Goal: Book appointment/travel/reservation

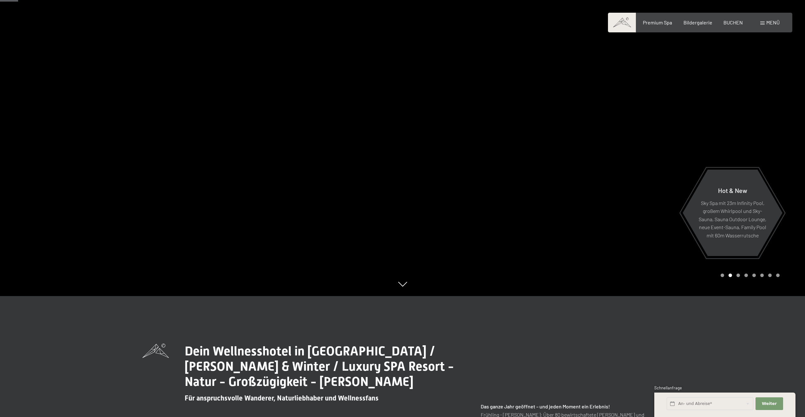
scroll to position [127, 0]
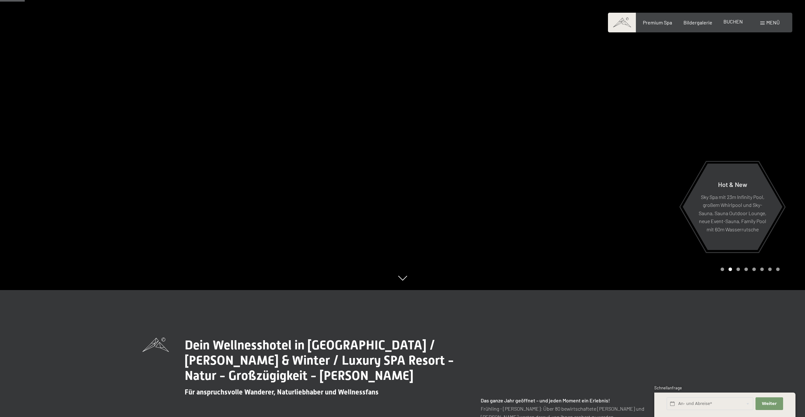
click at [732, 23] on span "BUCHEN" at bounding box center [732, 21] width 19 height 6
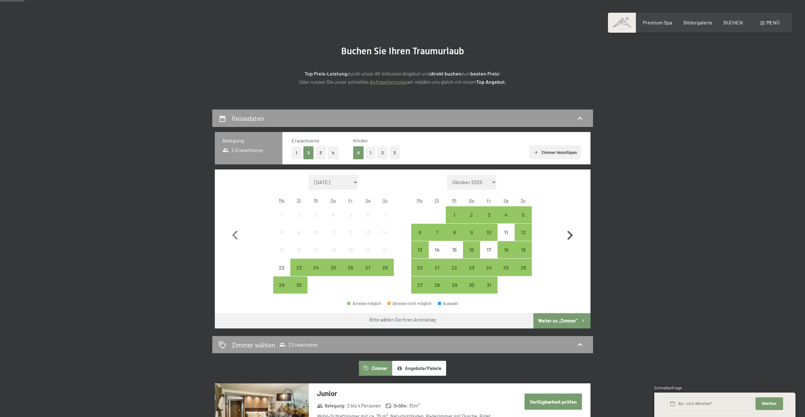
scroll to position [63, 0]
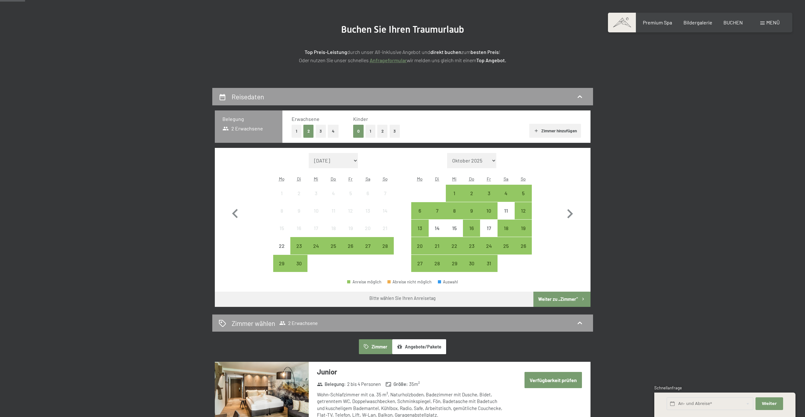
click at [492, 159] on select "Oktober 2025 November 2025 Dezember 2025 Januar 2026 Februar 2026 März 2026 Apr…" at bounding box center [471, 160] width 49 height 15
click at [493, 159] on select "Oktober 2025 November 2025 Dezember 2025 Januar 2026 Februar 2026 März 2026 Apr…" at bounding box center [471, 160] width 49 height 15
click at [494, 160] on select "Oktober 2025 November 2025 Dezember 2025 Januar 2026 Februar 2026 März 2026 Apr…" at bounding box center [471, 160] width 49 height 15
click at [347, 246] on div "26" at bounding box center [351, 251] width 16 height 16
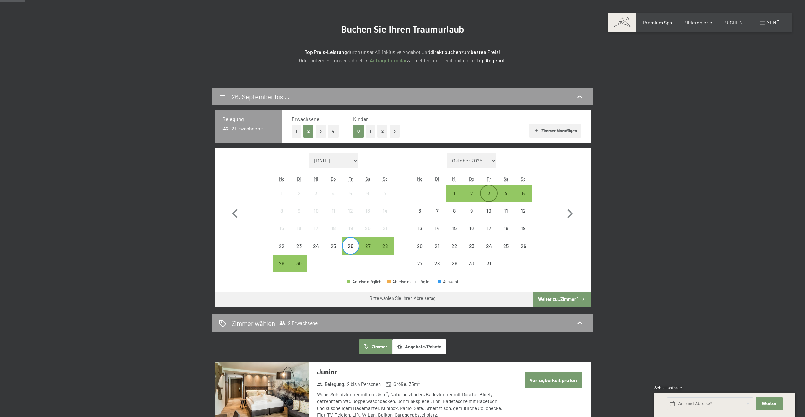
click at [490, 190] on div "3" at bounding box center [489, 193] width 16 height 16
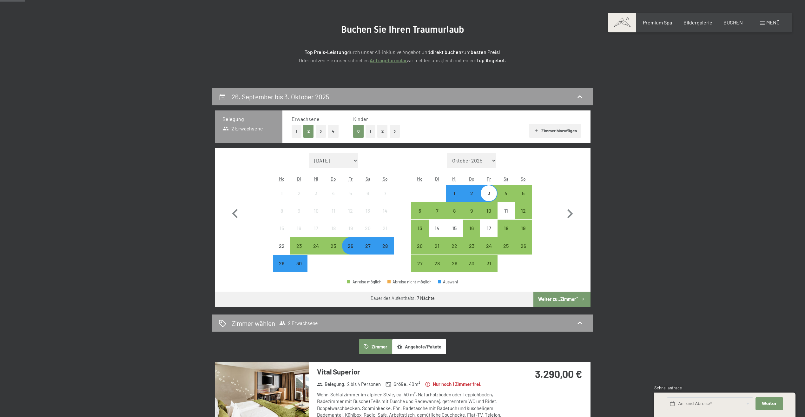
click at [574, 299] on button "Weiter zu „Zimmer“" at bounding box center [561, 298] width 57 height 15
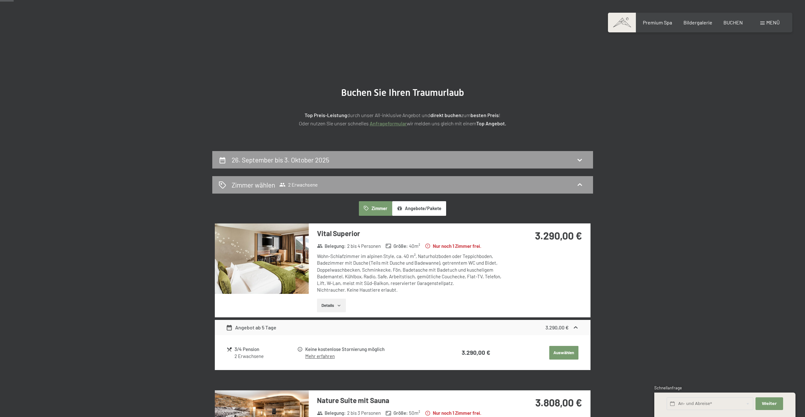
scroll to position [0, 0]
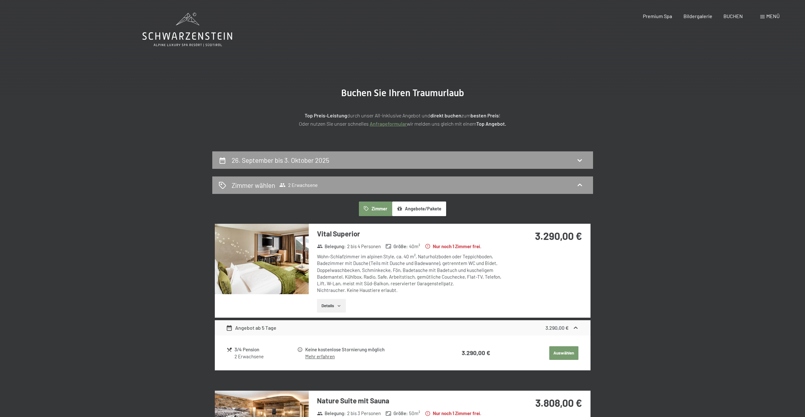
click at [408, 211] on button "Angebote/Pakete" at bounding box center [419, 208] width 54 height 15
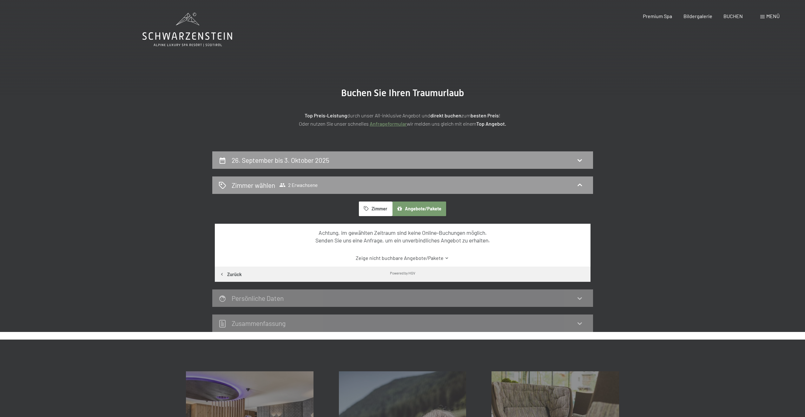
click at [434, 259] on link "Zeige nicht buchbare Angebote/Pakete" at bounding box center [402, 257] width 353 height 7
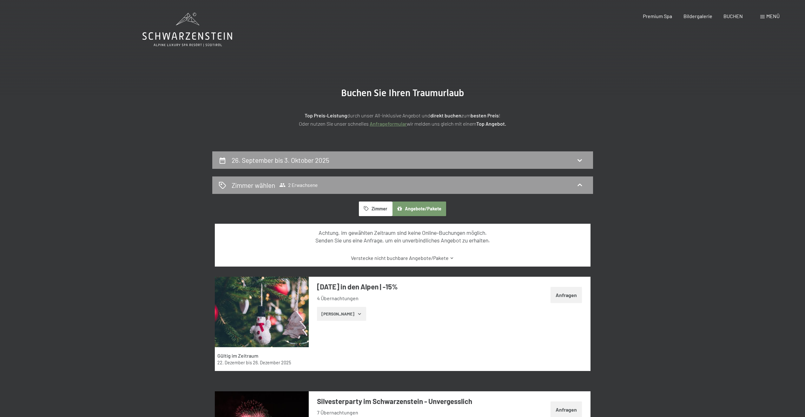
click at [193, 31] on icon at bounding box center [187, 30] width 90 height 34
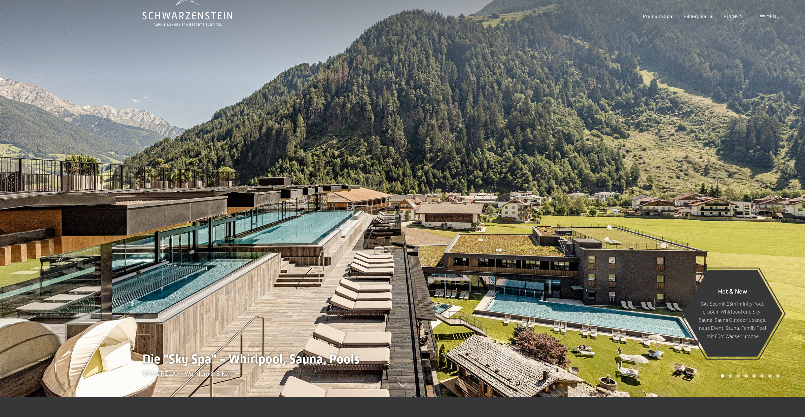
scroll to position [32, 0]
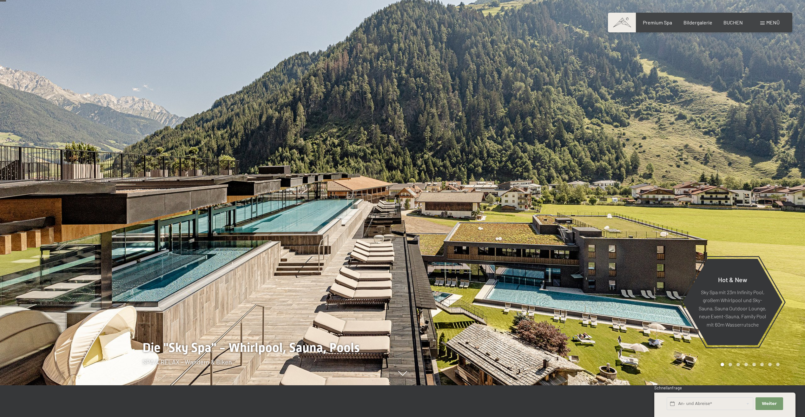
click at [747, 365] on div "Carousel Page 4" at bounding box center [745, 364] width 3 height 3
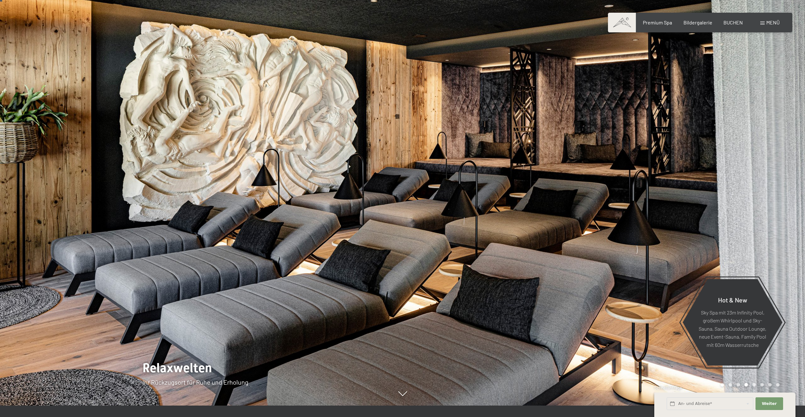
scroll to position [0, 0]
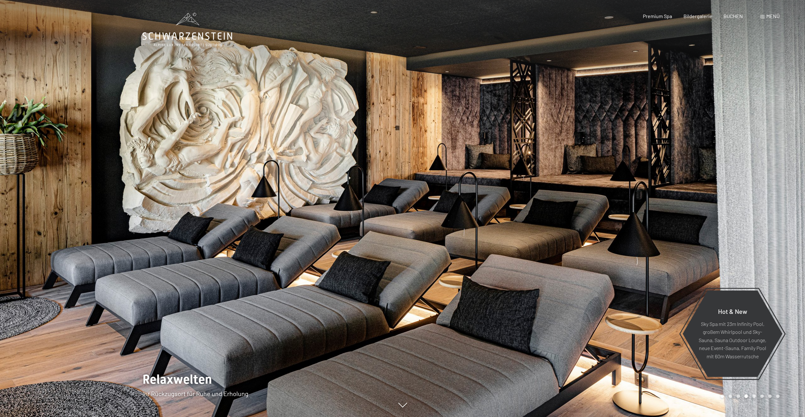
click at [184, 27] on icon at bounding box center [187, 30] width 90 height 34
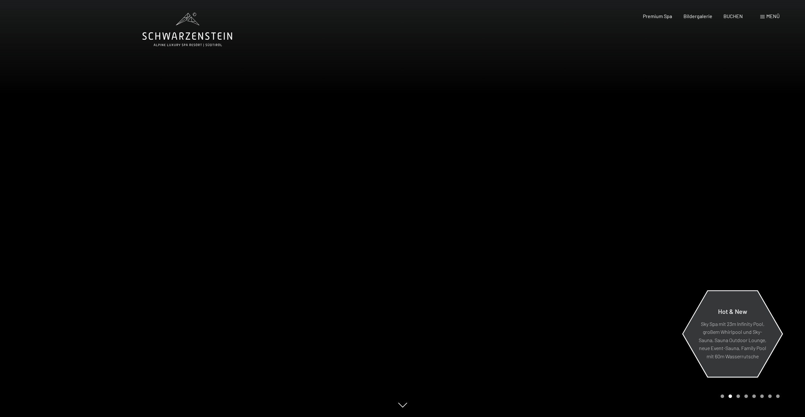
click at [751, 343] on p "Sky Spa mit 23m Infinity Pool, großem Whirlpool und Sky-Sauna, Sauna Outdoor Lo…" at bounding box center [732, 339] width 69 height 41
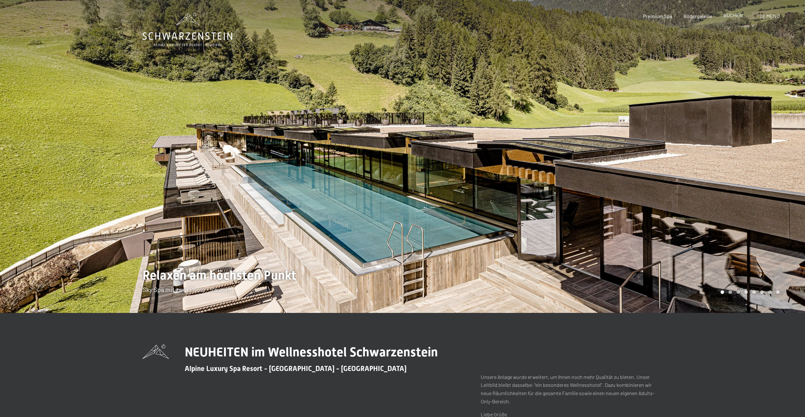
click at [737, 16] on span "BUCHEN" at bounding box center [732, 15] width 19 height 6
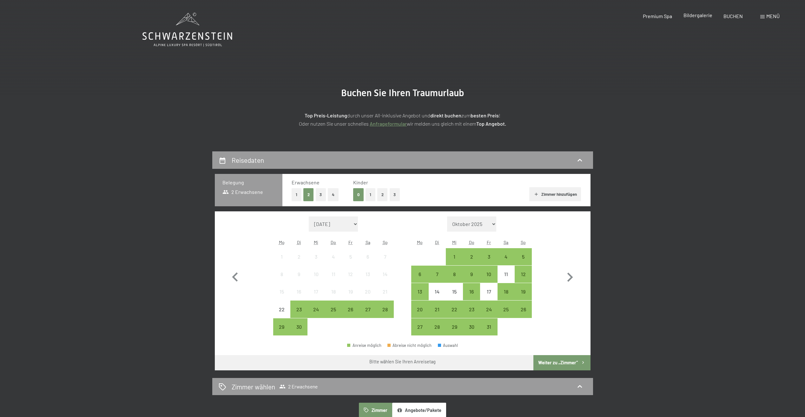
click at [695, 12] on span "Bildergalerie" at bounding box center [697, 15] width 29 height 6
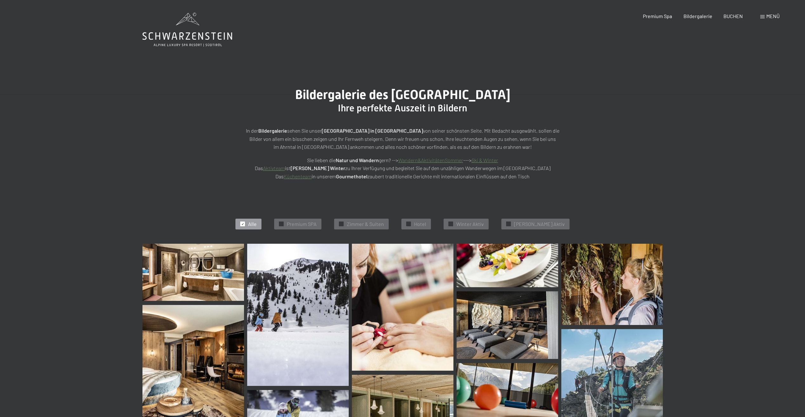
click at [181, 276] on img at bounding box center [192, 272] width 101 height 57
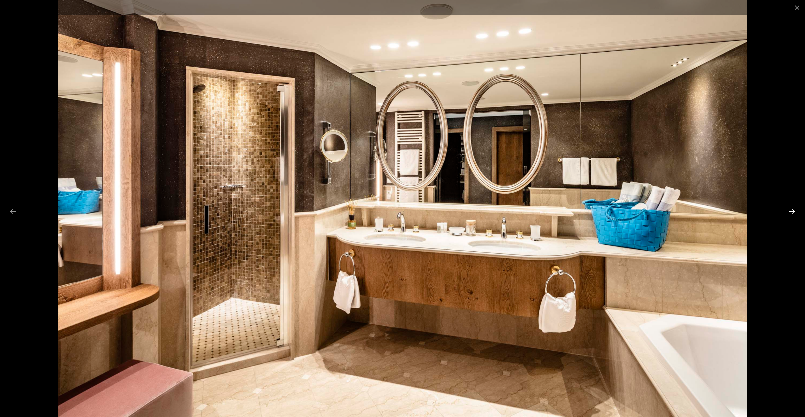
click at [797, 212] on button "Next slide" at bounding box center [791, 211] width 13 height 12
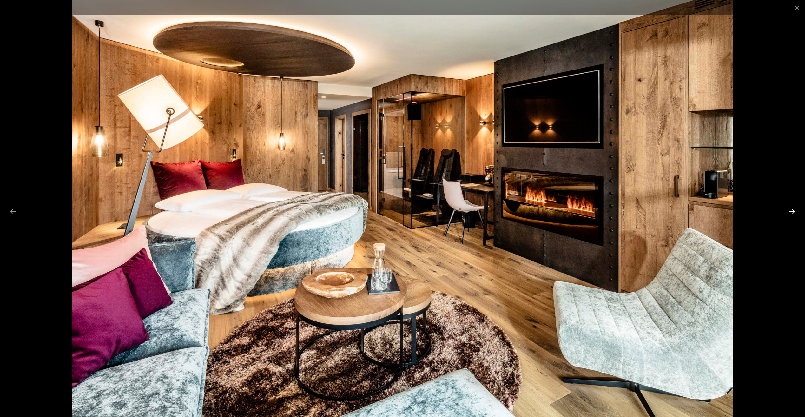
click at [796, 212] on button "Next slide" at bounding box center [791, 211] width 13 height 12
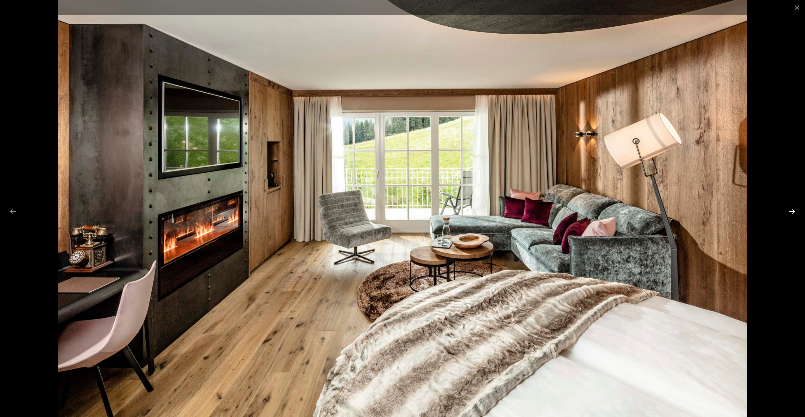
click at [796, 212] on button "Next slide" at bounding box center [791, 211] width 13 height 12
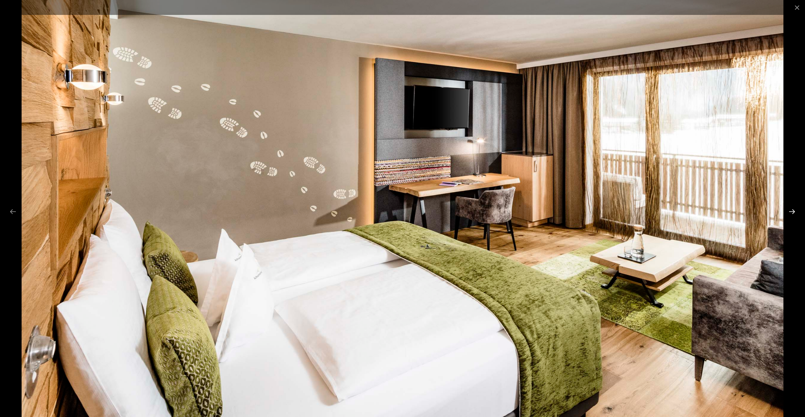
click at [793, 213] on button "Next slide" at bounding box center [791, 211] width 13 height 12
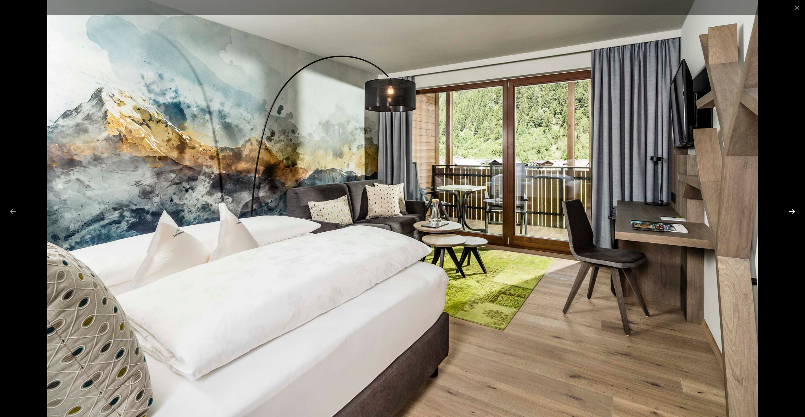
click at [793, 213] on button "Next slide" at bounding box center [791, 211] width 13 height 12
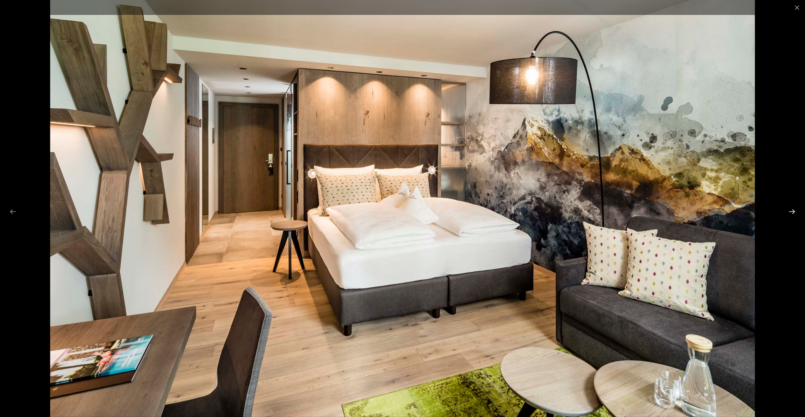
click at [793, 213] on button "Next slide" at bounding box center [791, 211] width 13 height 12
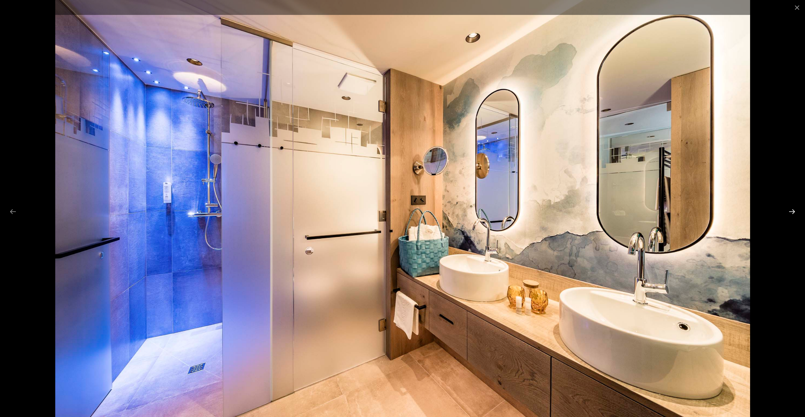
click at [793, 213] on button "Next slide" at bounding box center [791, 211] width 13 height 12
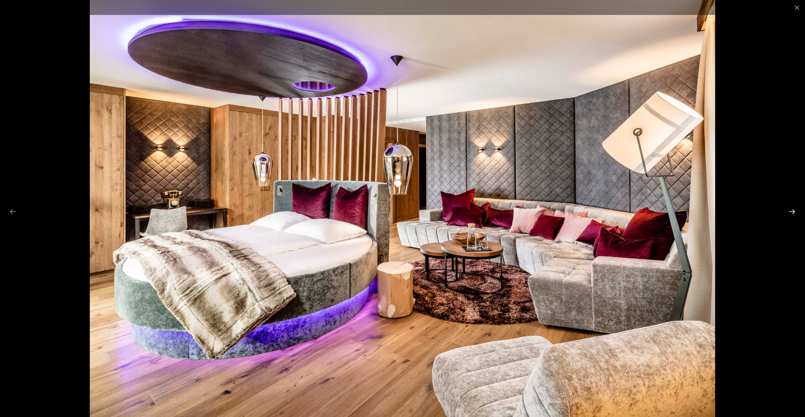
click at [793, 215] on button "Next slide" at bounding box center [791, 211] width 13 height 12
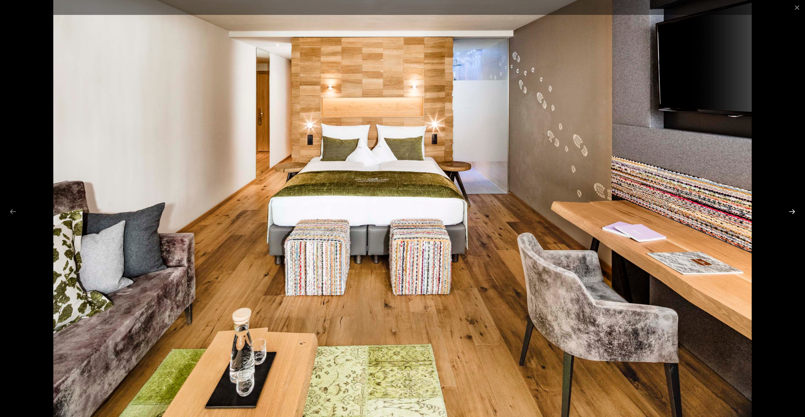
click at [793, 215] on button "Next slide" at bounding box center [791, 211] width 13 height 12
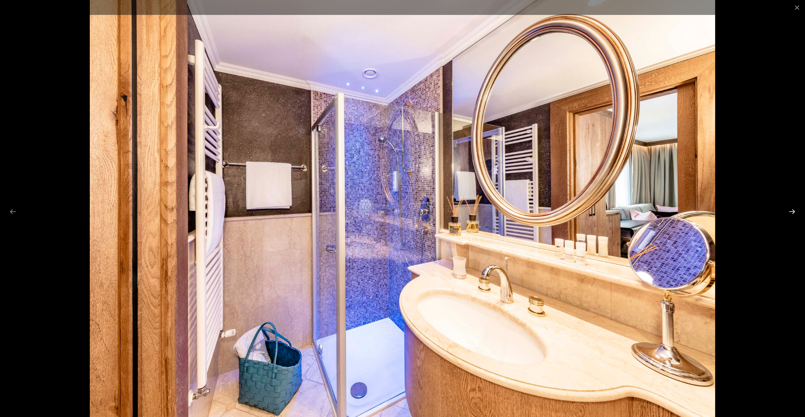
click at [793, 215] on button "Next slide" at bounding box center [791, 211] width 13 height 12
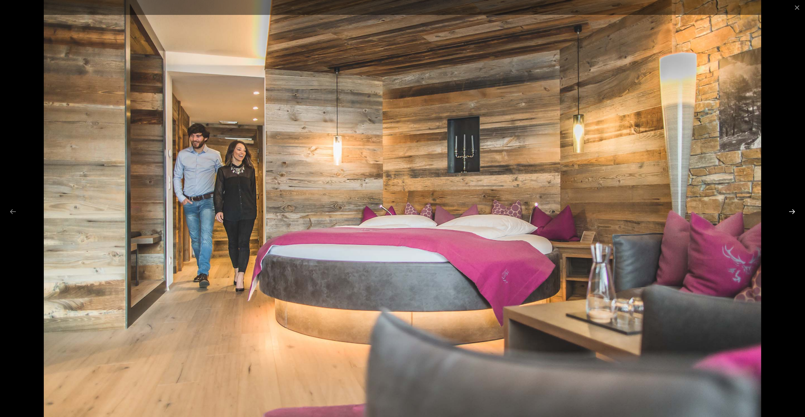
click at [794, 215] on button "Next slide" at bounding box center [791, 211] width 13 height 12
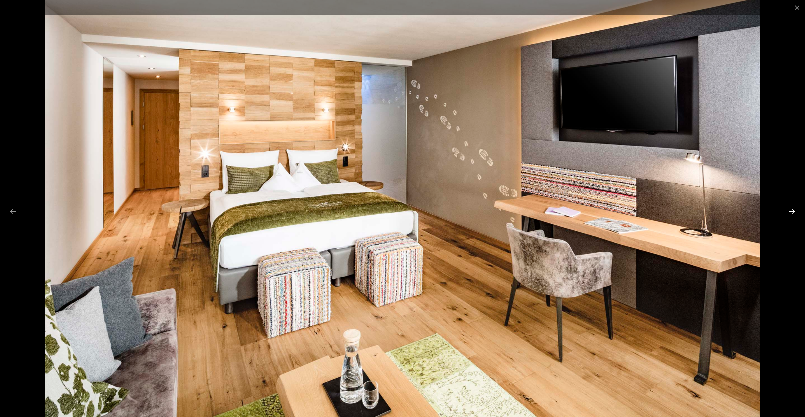
click at [794, 215] on button "Next slide" at bounding box center [791, 211] width 13 height 12
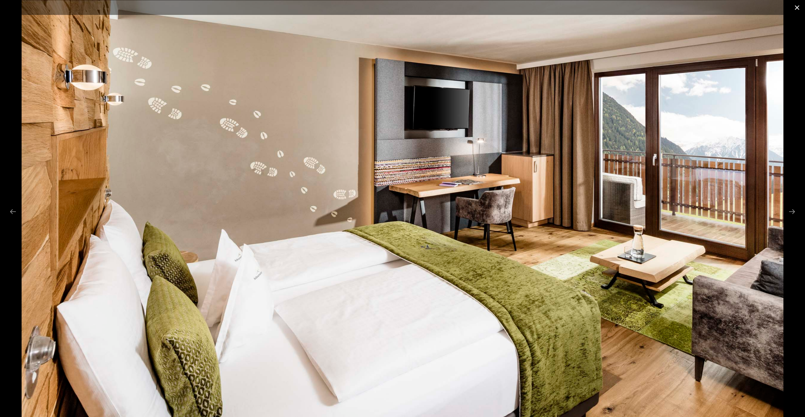
click at [801, 7] on button "Close gallery" at bounding box center [797, 7] width 16 height 15
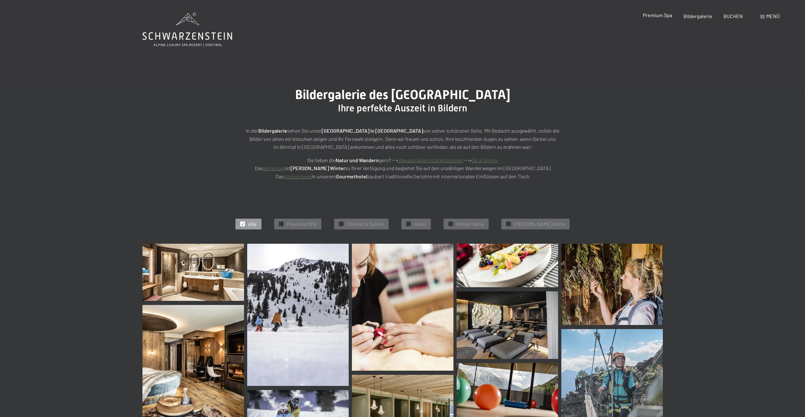
click at [671, 15] on span "Premium Spa" at bounding box center [657, 15] width 29 height 6
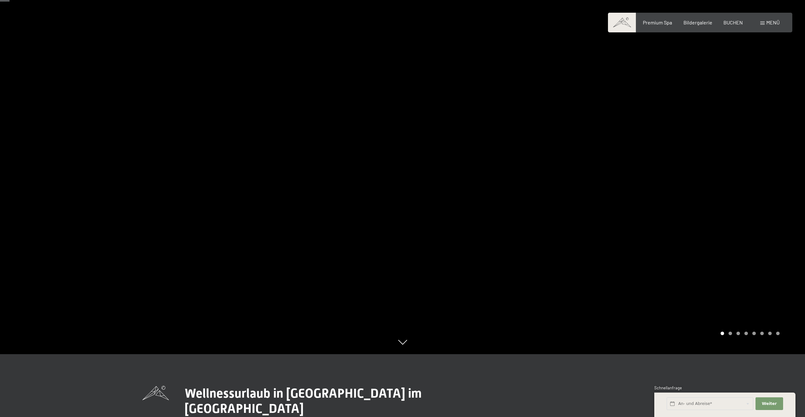
scroll to position [63, 0]
click at [741, 334] on div at bounding box center [603, 145] width 402 height 417
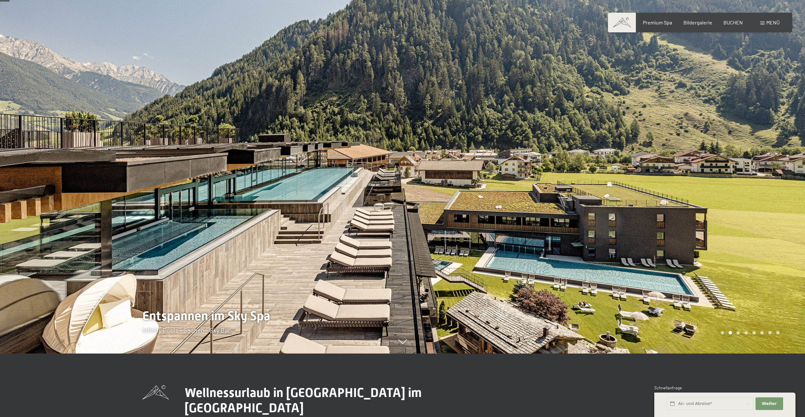
click at [739, 333] on div "Carousel Page 3" at bounding box center [737, 332] width 3 height 3
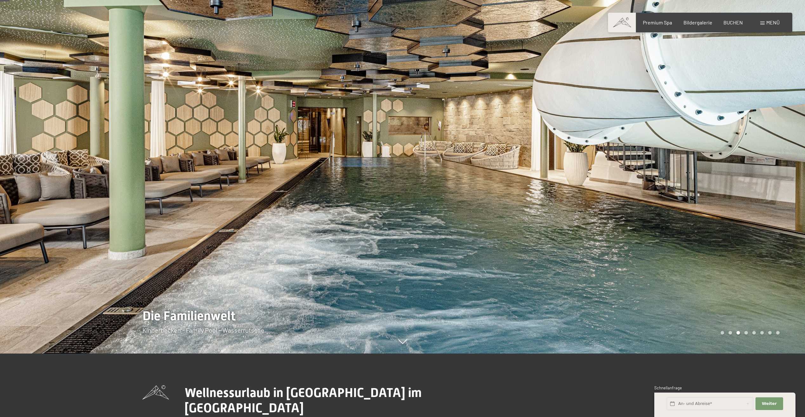
click at [751, 333] on div "Carousel Pagination" at bounding box center [748, 332] width 61 height 3
click at [754, 333] on div "Carousel Page 5" at bounding box center [753, 332] width 3 height 3
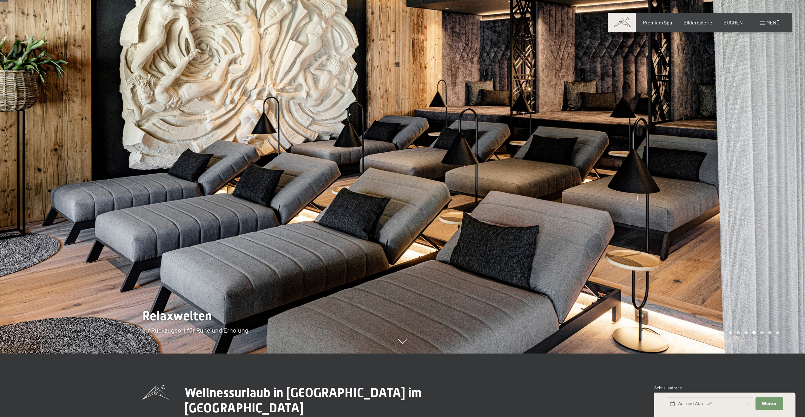
scroll to position [0, 0]
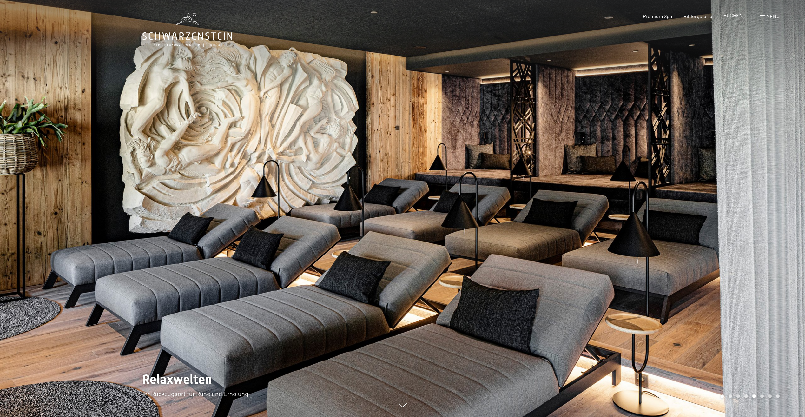
click at [736, 20] on div "Premium Spa Bildergalerie BUCHEN" at bounding box center [686, 16] width 133 height 7
click at [737, 16] on span "BUCHEN" at bounding box center [732, 15] width 19 height 6
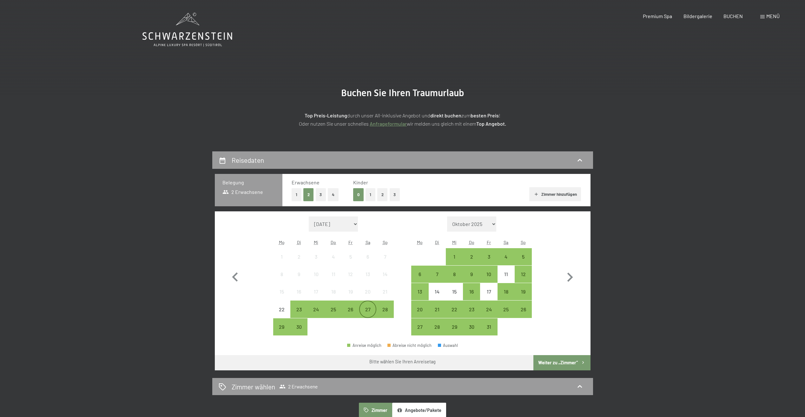
click at [365, 311] on div "27" at bounding box center [368, 315] width 16 height 16
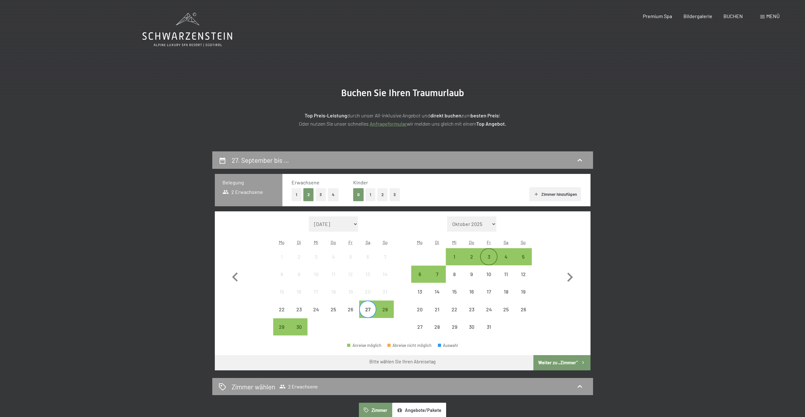
click at [488, 255] on div "3" at bounding box center [489, 262] width 16 height 16
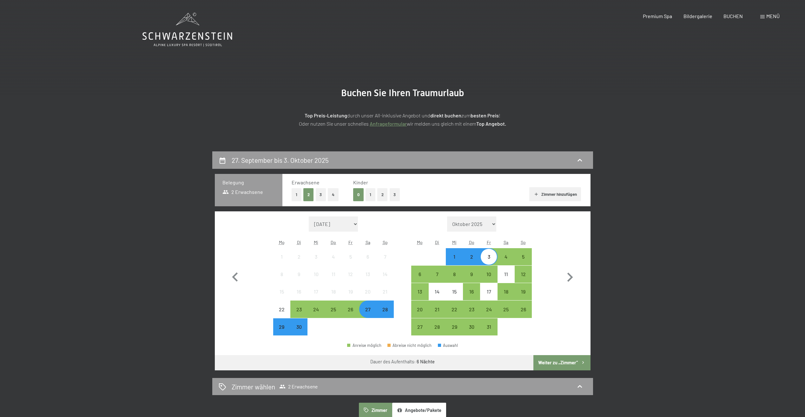
click at [566, 361] on button "Weiter zu „Zimmer“" at bounding box center [561, 362] width 57 height 15
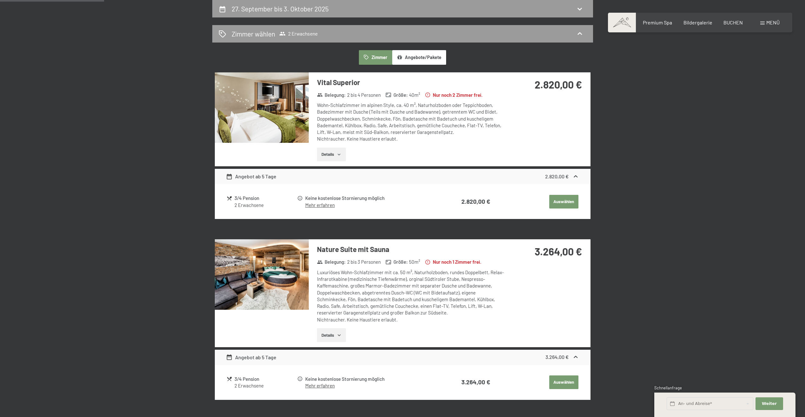
click at [280, 125] on img at bounding box center [262, 107] width 94 height 70
click at [0, 0] on div at bounding box center [0, 0] width 0 height 0
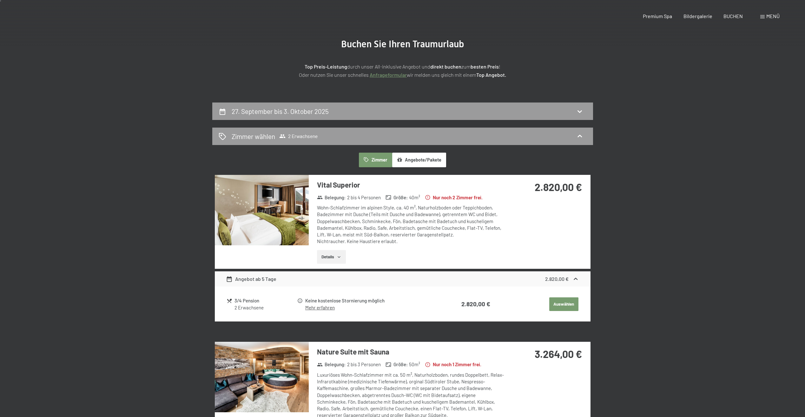
scroll to position [0, 0]
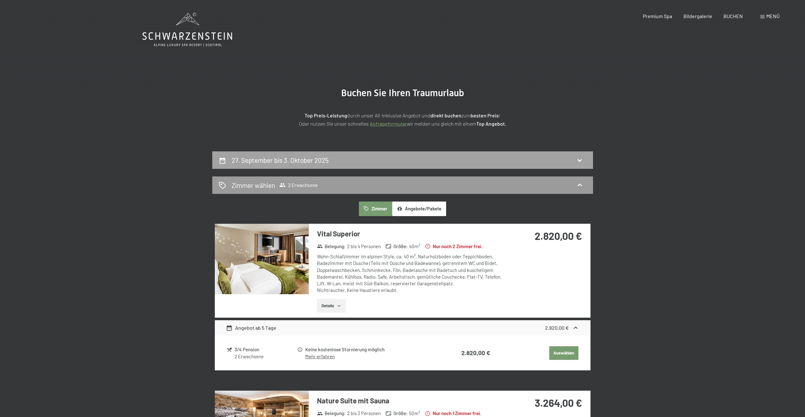
click at [295, 161] on h2 "27. September bis 3. Oktober 2025" at bounding box center [280, 160] width 97 height 8
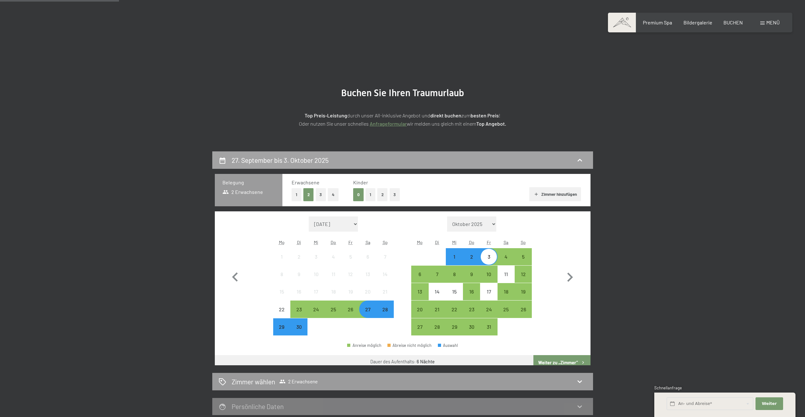
scroll to position [151, 0]
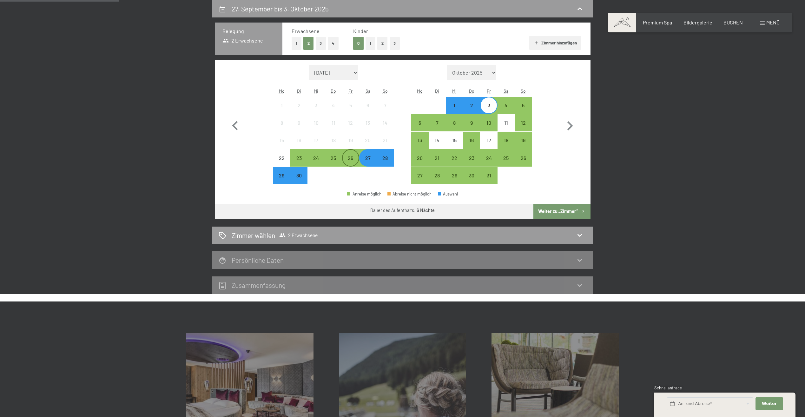
click at [353, 158] on div "26" at bounding box center [351, 163] width 16 height 16
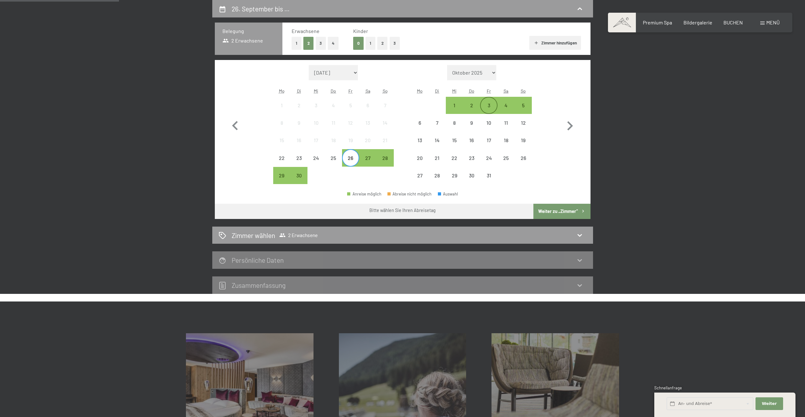
click at [490, 106] on div "3" at bounding box center [489, 111] width 16 height 16
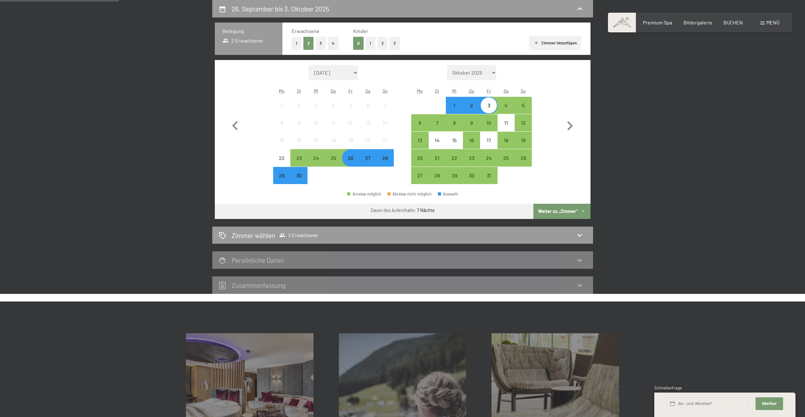
click at [547, 208] on button "Weiter zu „Zimmer“" at bounding box center [561, 211] width 57 height 15
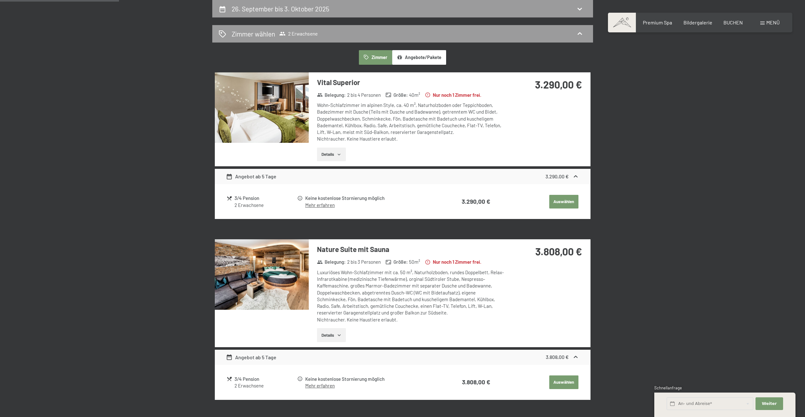
click at [320, 205] on link "Mehr erfahren" at bounding box center [319, 205] width 29 height 6
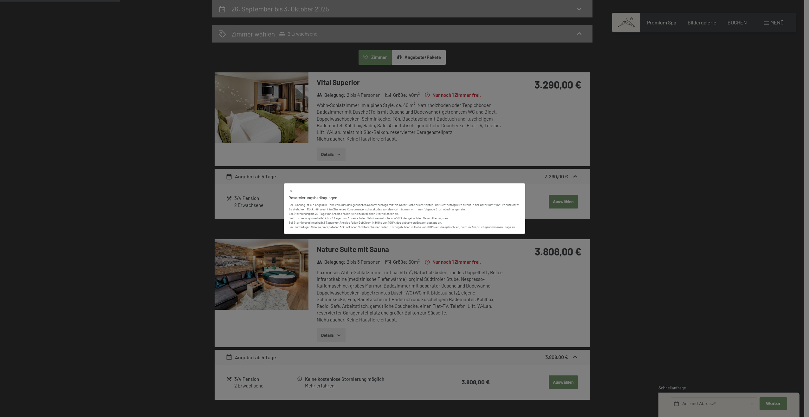
click at [393, 169] on div "Reservierungsbedingungen Bei Buchung ist ein Angeld in Höhe von 30% des gebucht…" at bounding box center [404, 208] width 809 height 417
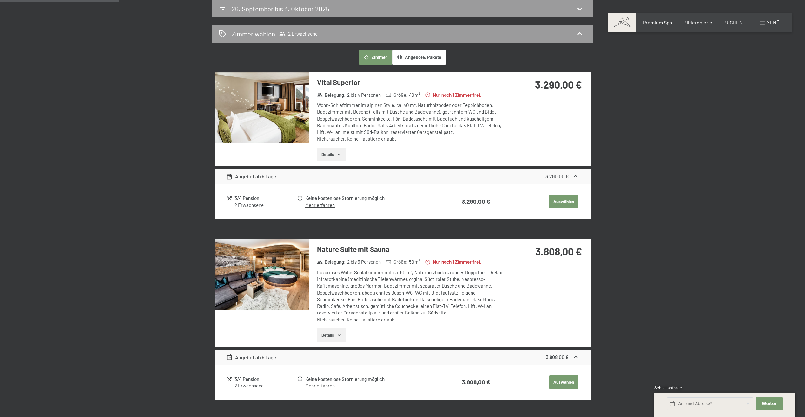
drag, startPoint x: 264, startPoint y: 204, endPoint x: 288, endPoint y: 173, distance: 39.1
click at [265, 203] on div "2 Erwachsene" at bounding box center [265, 205] width 62 height 7
click at [545, 180] on div "3.290,00 €" at bounding box center [556, 176] width 23 height 7
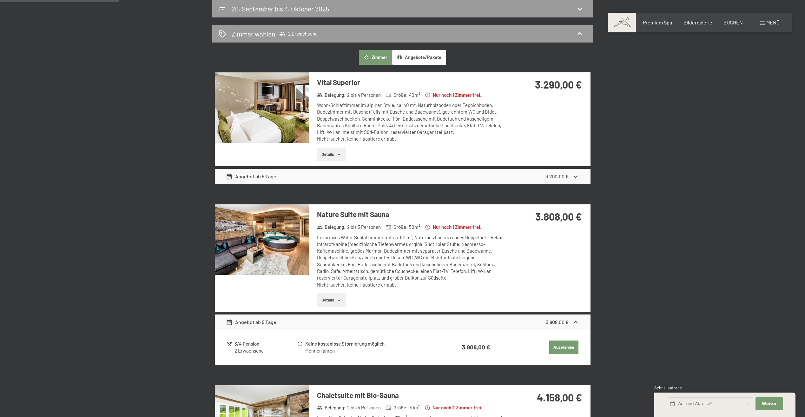
click at [573, 175] on icon at bounding box center [575, 176] width 7 height 7
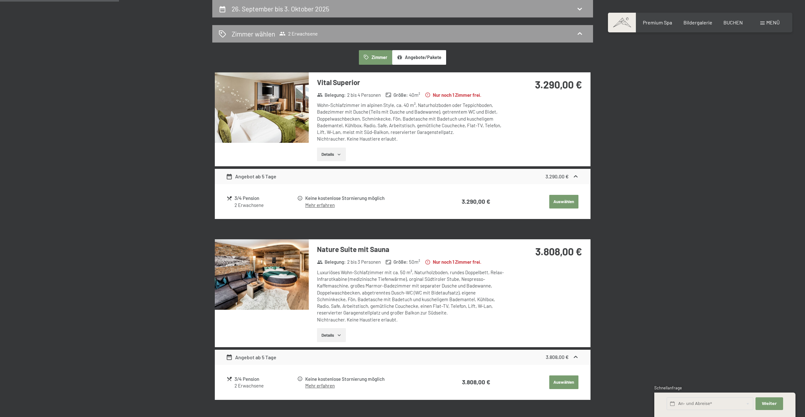
click at [342, 147] on button "Details" at bounding box center [331, 154] width 29 height 14
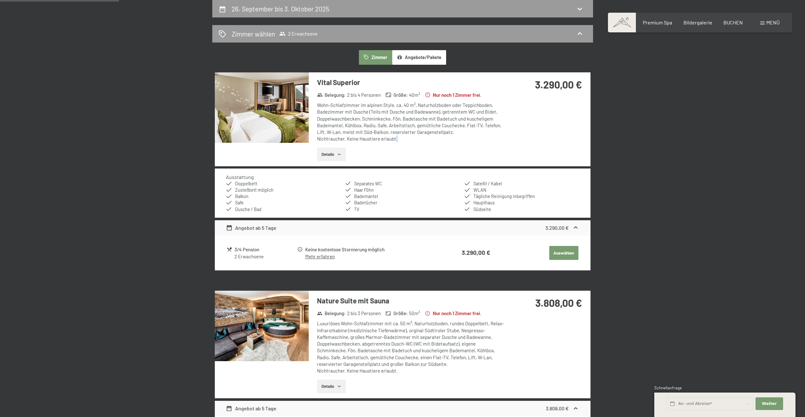
drag, startPoint x: 388, startPoint y: 140, endPoint x: 409, endPoint y: 139, distance: 21.3
click at [409, 139] on div "Wohn-Schlafzimmer im alpinen Style, ca. 40 m², Naturholzboden oder Teppichboden…" at bounding box center [411, 122] width 189 height 41
drag, startPoint x: 409, startPoint y: 139, endPoint x: 407, endPoint y: 161, distance: 22.3
click at [407, 161] on div "Vital Superior Belegung : 2 bis 4 Personen Größe : 40 m² Nur noch 1 Zimmer frei…" at bounding box center [407, 119] width 197 height 94
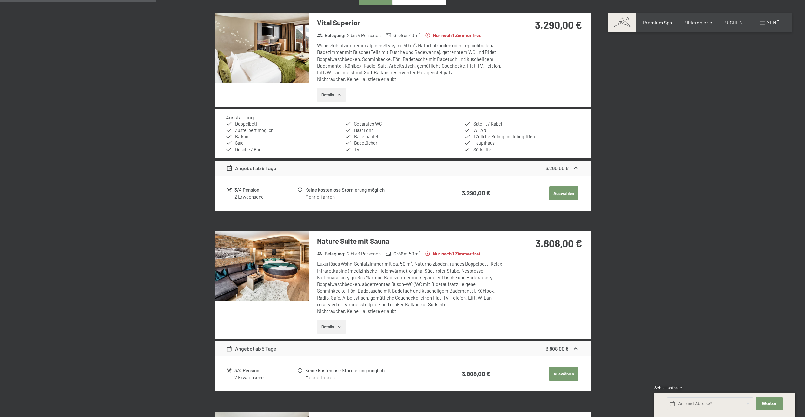
scroll to position [215, 0]
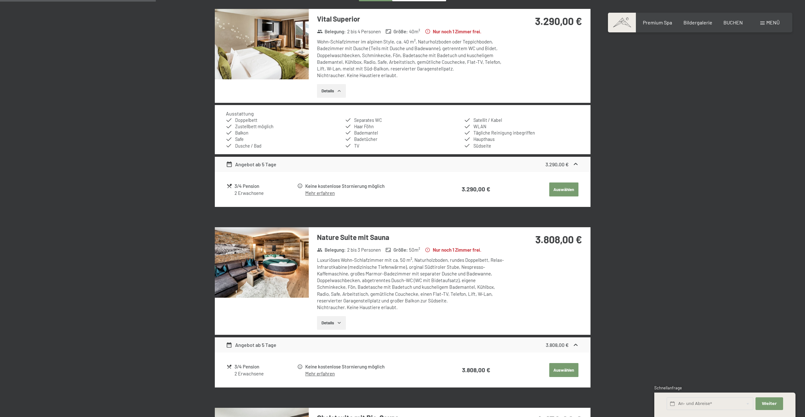
click at [270, 256] on img at bounding box center [262, 262] width 94 height 70
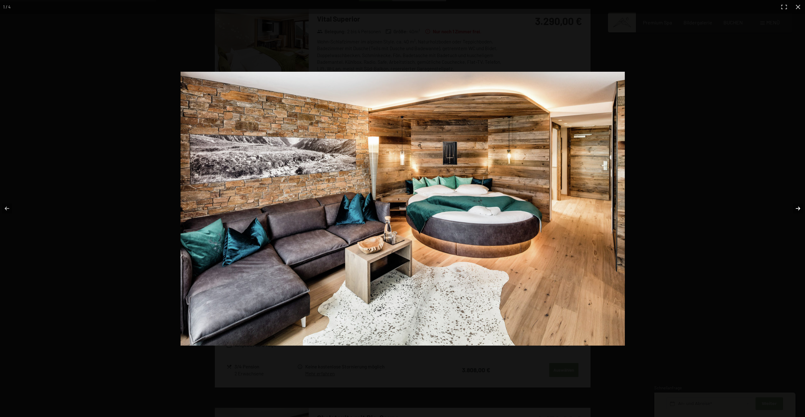
click at [798, 209] on button "button" at bounding box center [793, 209] width 22 height 32
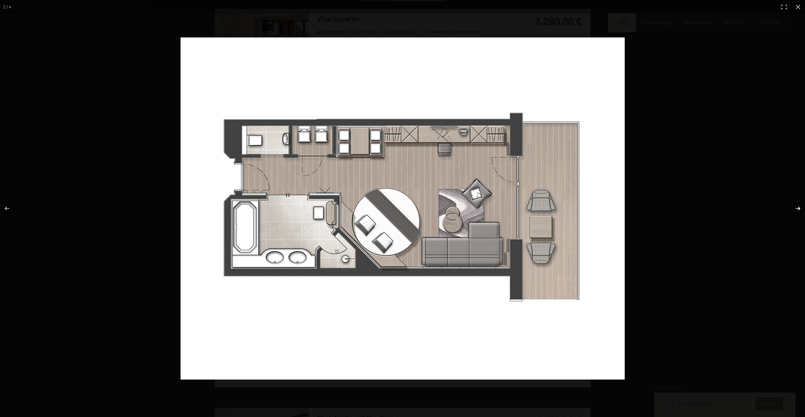
click at [804, 213] on button "button" at bounding box center [793, 209] width 22 height 32
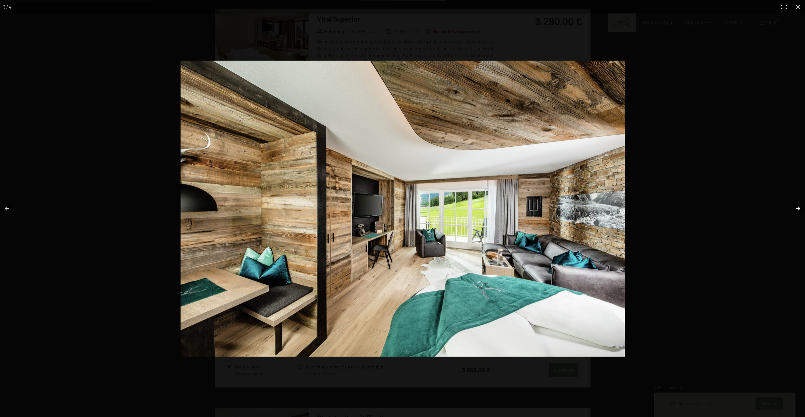
click at [804, 213] on button "button" at bounding box center [793, 209] width 22 height 32
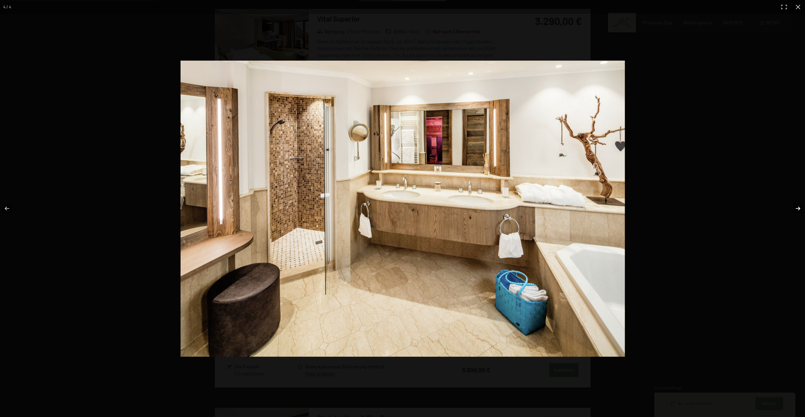
click at [802, 212] on button "button" at bounding box center [793, 209] width 22 height 32
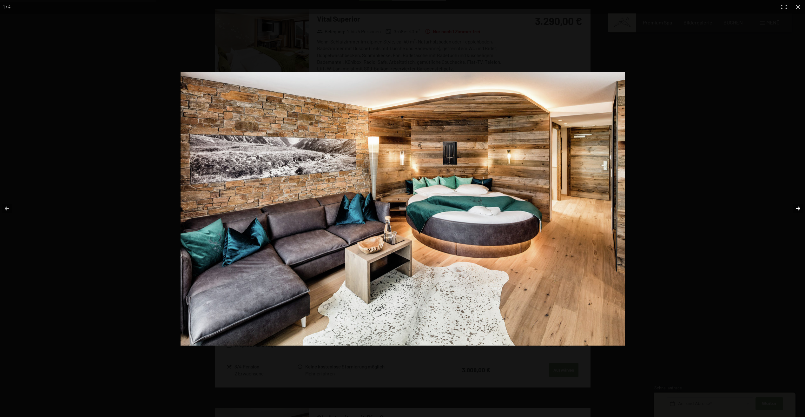
click at [802, 212] on button "button" at bounding box center [793, 209] width 22 height 32
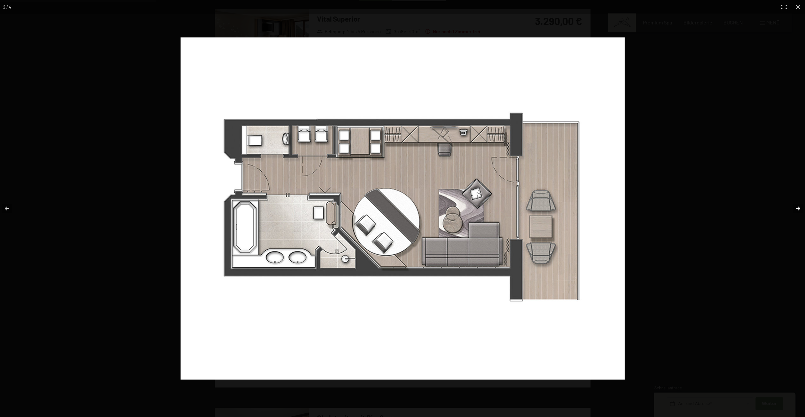
click at [803, 212] on button "button" at bounding box center [793, 209] width 22 height 32
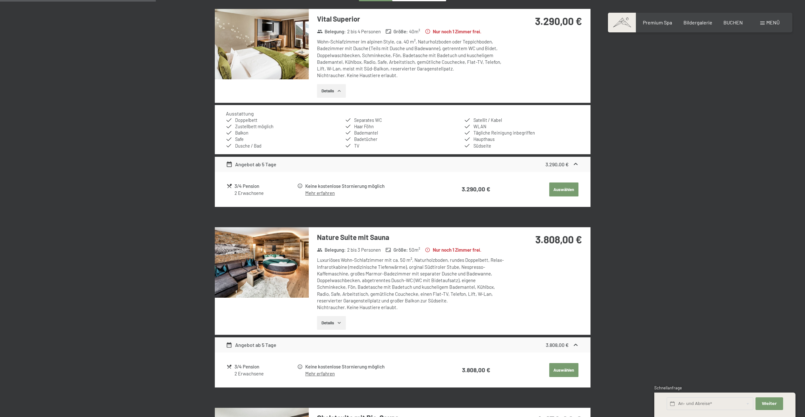
click at [0, 0] on button "button" at bounding box center [0, 0] width 0 height 0
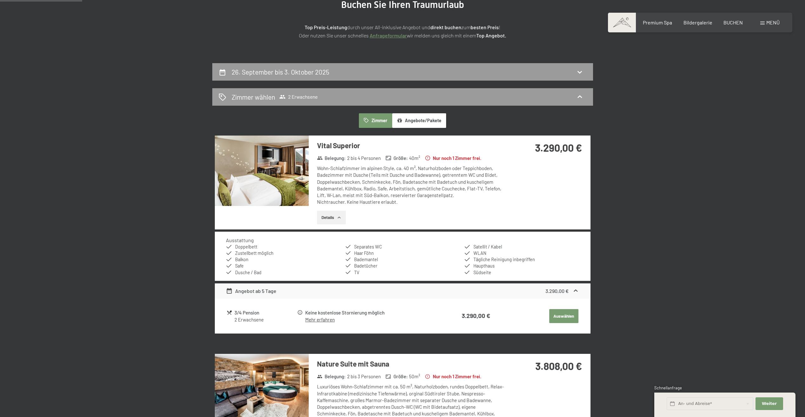
scroll to position [88, 0]
click at [245, 210] on div at bounding box center [262, 183] width 94 height 94
click at [260, 183] on img at bounding box center [262, 171] width 94 height 70
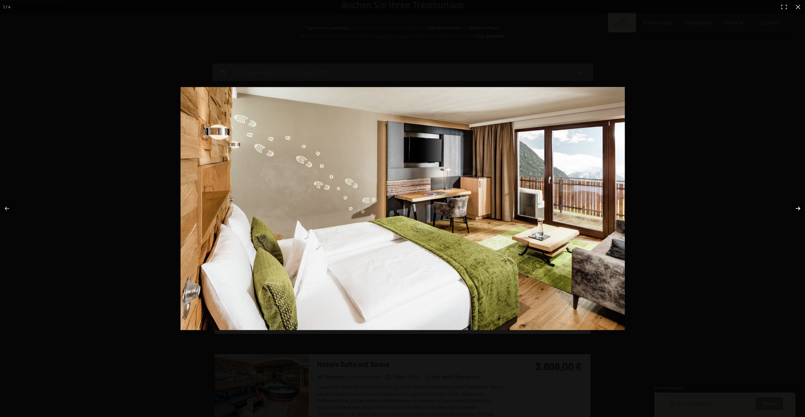
click at [799, 207] on button "button" at bounding box center [793, 209] width 22 height 32
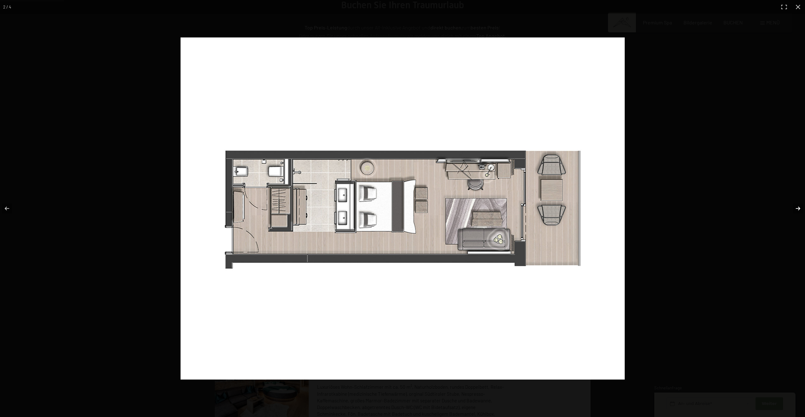
click at [799, 207] on button "button" at bounding box center [793, 209] width 22 height 32
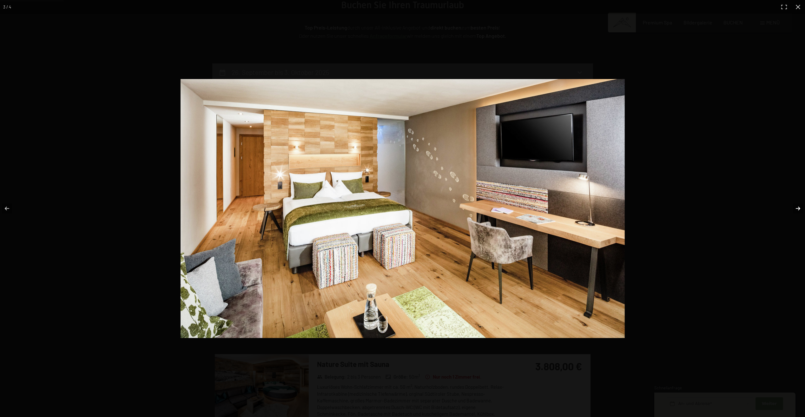
click at [800, 208] on button "button" at bounding box center [793, 209] width 22 height 32
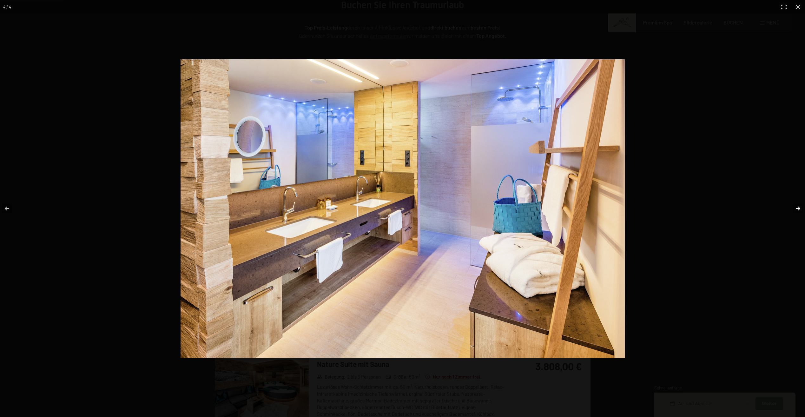
click at [802, 209] on button "button" at bounding box center [793, 209] width 22 height 32
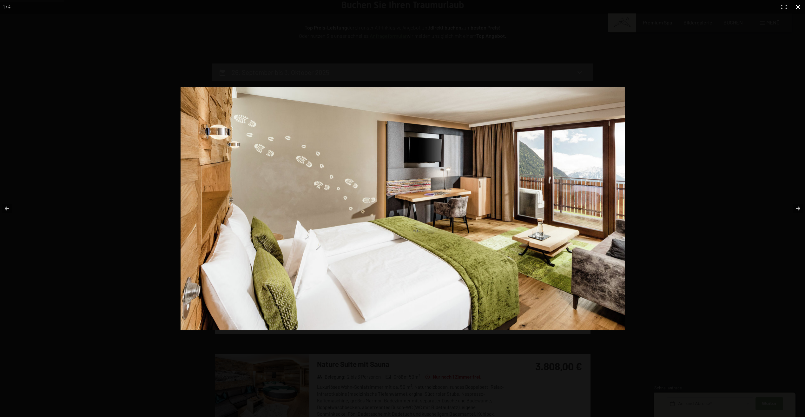
click at [799, 8] on button "button" at bounding box center [798, 7] width 14 height 14
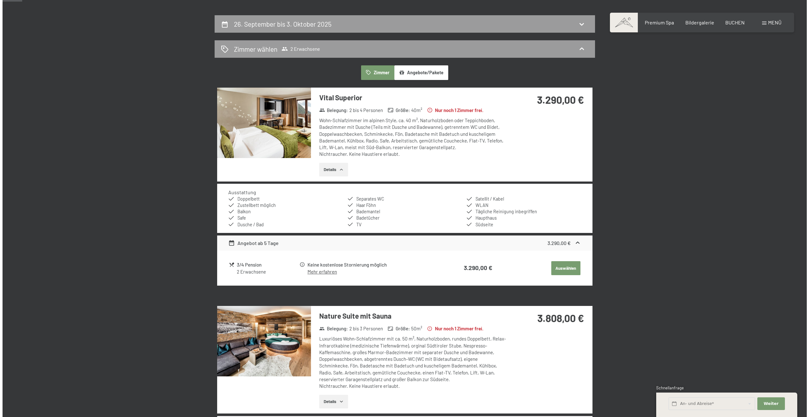
scroll to position [24, 0]
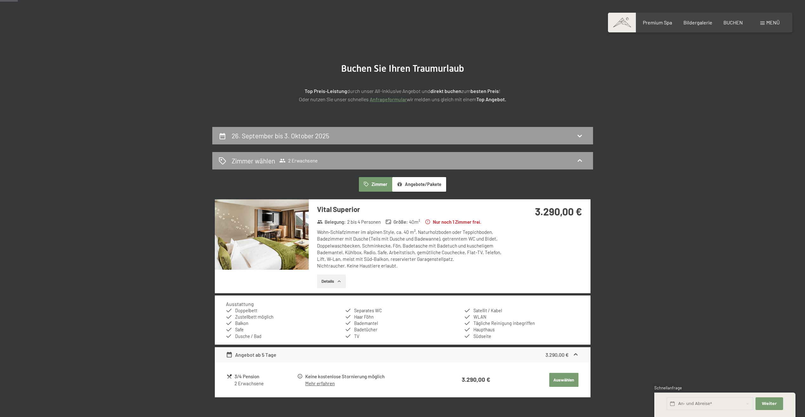
click at [762, 26] on div "Buchen Anfragen Premium Spa Bildergalerie BUCHEN Menü DE IT EN Gutschein Bilder…" at bounding box center [699, 22] width 159 height 7
click at [761, 26] on div "Menü" at bounding box center [769, 22] width 19 height 7
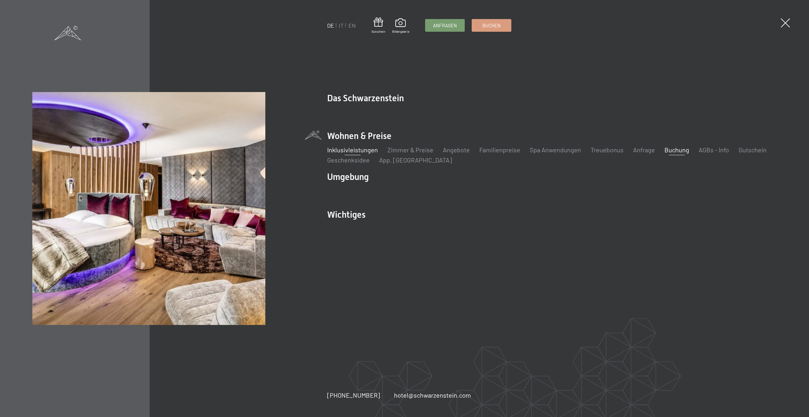
click at [365, 152] on link "Inklusivleistungen" at bounding box center [352, 150] width 51 height 8
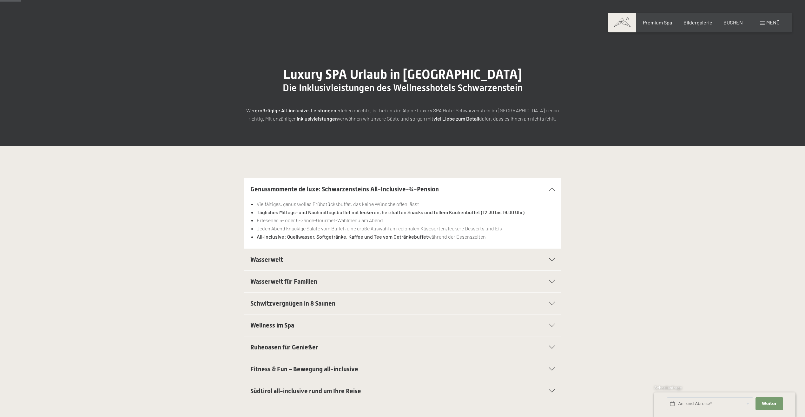
scroll to position [32, 0]
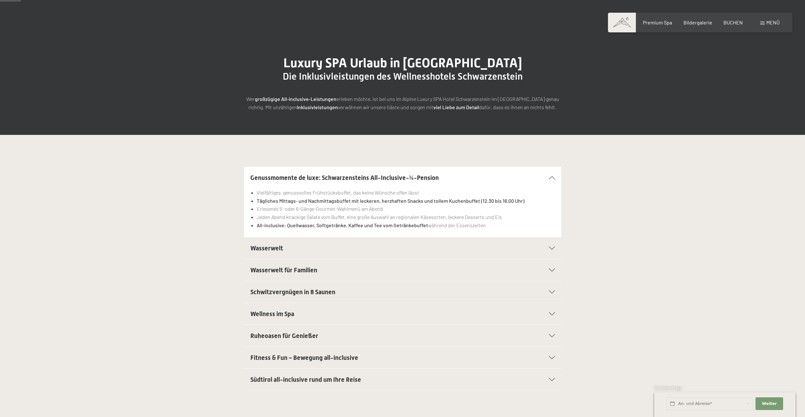
click at [306, 291] on span "Schwitzvergnügen in 8 Saunen" at bounding box center [292, 292] width 85 height 8
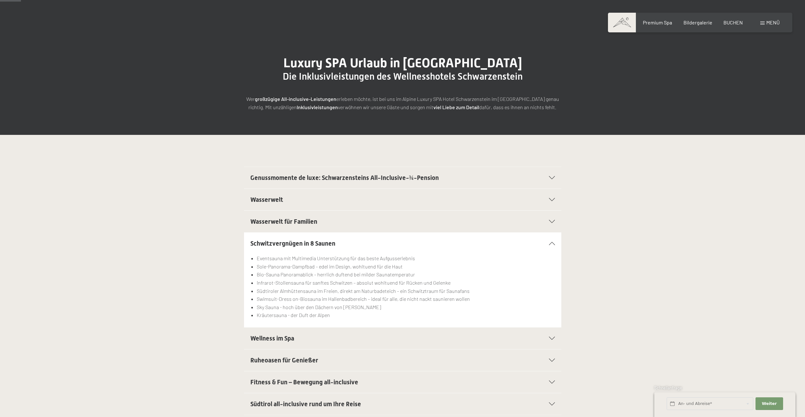
click at [320, 200] on h2 "Wasserwelt" at bounding box center [387, 199] width 274 height 9
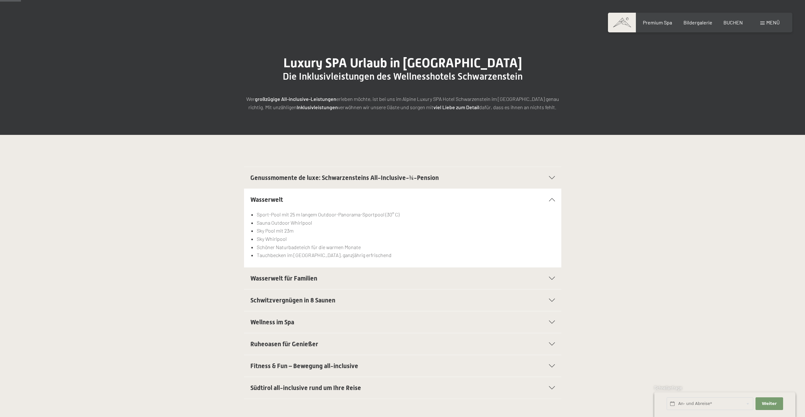
click at [328, 180] on span "Genussmomente de luxe: Schwarzensteins All-Inclusive-¾-Pension" at bounding box center [344, 178] width 188 height 8
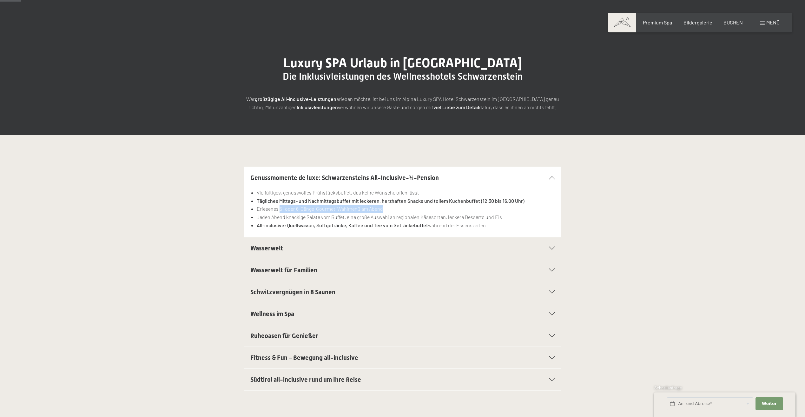
drag, startPoint x: 280, startPoint y: 208, endPoint x: 393, endPoint y: 209, distance: 113.2
click at [393, 209] on li "Erlesenes 5- oder 6-Gänge-Gourmet-Wahlmenü am Abend" at bounding box center [406, 209] width 298 height 8
drag, startPoint x: 393, startPoint y: 209, endPoint x: 389, endPoint y: 213, distance: 5.8
click at [389, 213] on li "Jeden Abend knackige Salate vom Buffet, eine große Auswahl an regionalen Käseso…" at bounding box center [406, 217] width 298 height 8
click at [366, 215] on li "Jeden Abend knackige Salate vom Buffet, eine große Auswahl an regionalen Käseso…" at bounding box center [406, 217] width 298 height 8
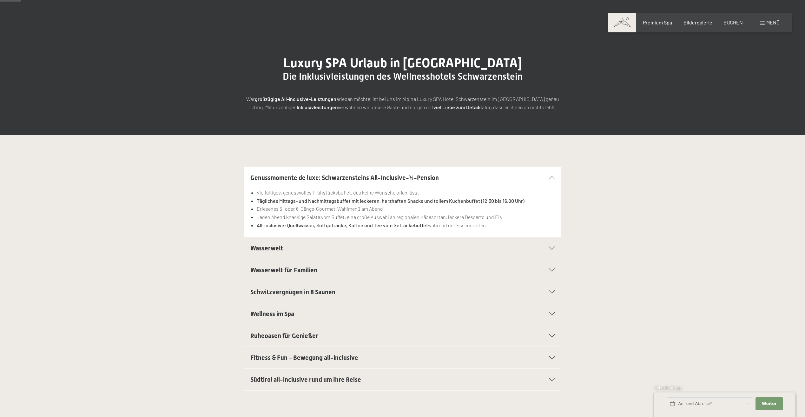
click at [386, 254] on div "Wasserwelt" at bounding box center [402, 248] width 304 height 22
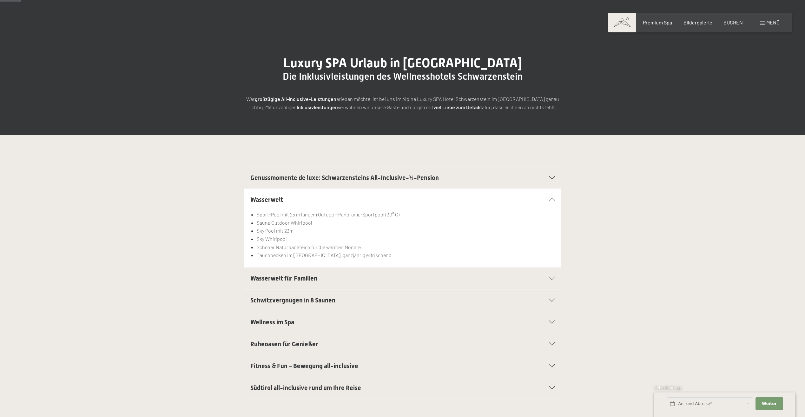
click at [373, 278] on h2 "Wasserwelt für Familien" at bounding box center [387, 278] width 274 height 9
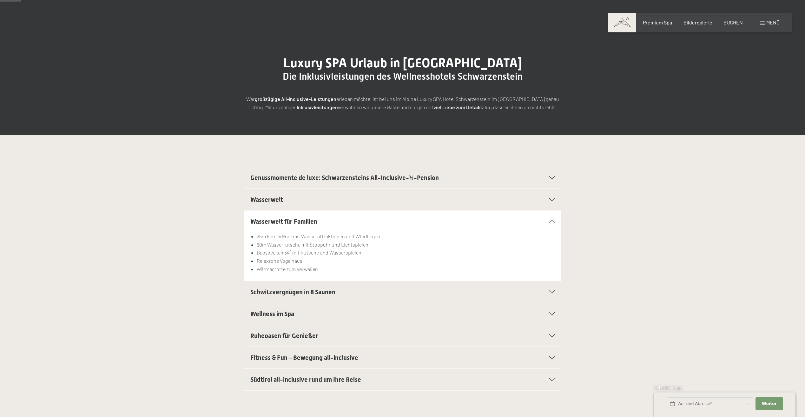
click at [374, 339] on h2 "Ruheoasen für Genießer" at bounding box center [387, 335] width 274 height 9
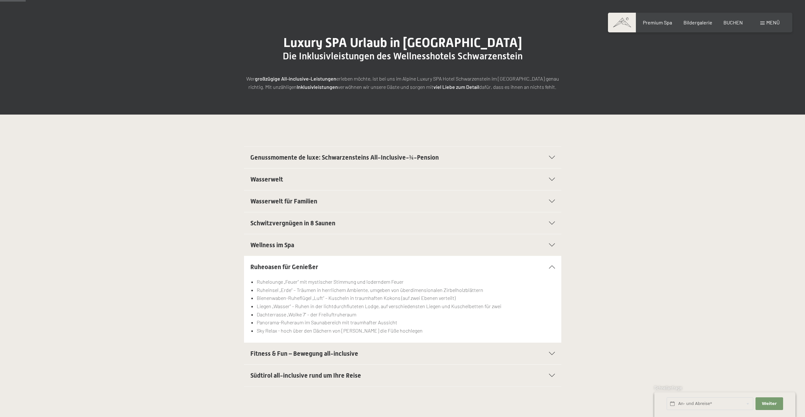
scroll to position [63, 0]
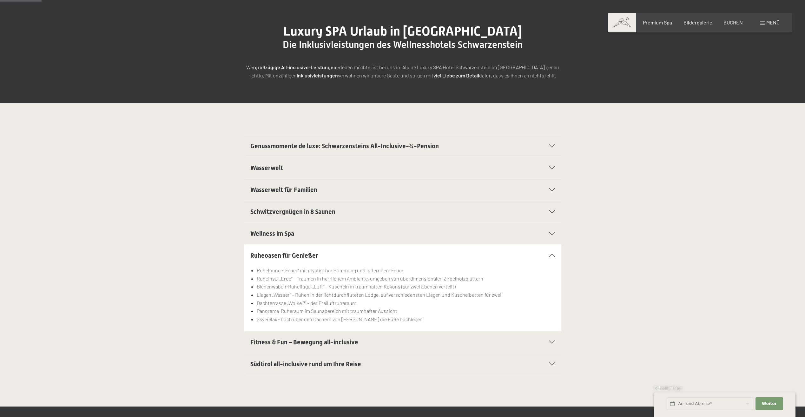
click at [317, 343] on span "Fitness & Fun – Bewegung all-inclusive" at bounding box center [304, 342] width 108 height 8
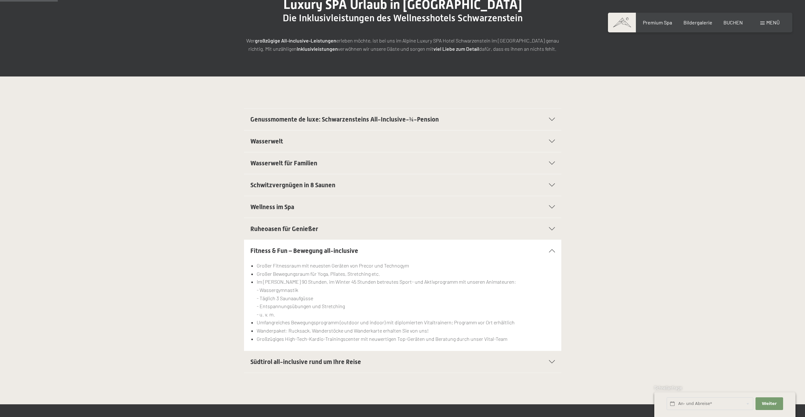
scroll to position [127, 0]
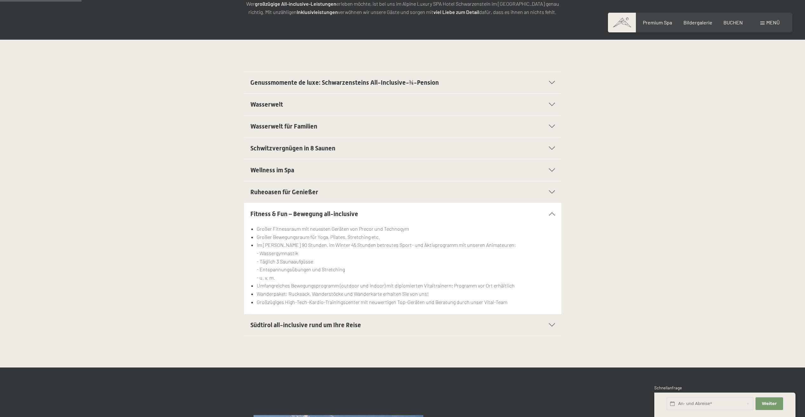
click at [340, 317] on div "Südtirol all-inclusive rund um Ihre Reise" at bounding box center [402, 325] width 304 height 22
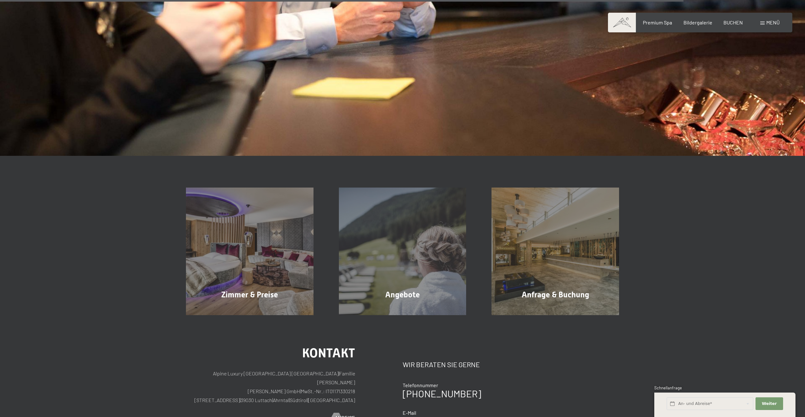
scroll to position [1047, 0]
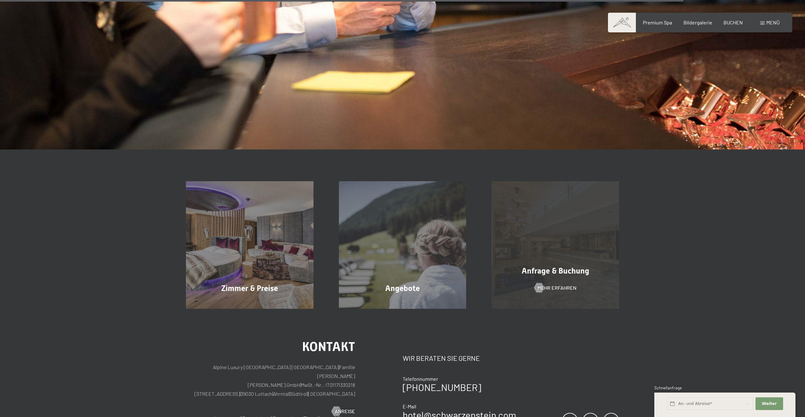
click at [562, 293] on div "Anfrage & Buchung Mehr erfahren" at bounding box center [555, 245] width 153 height 128
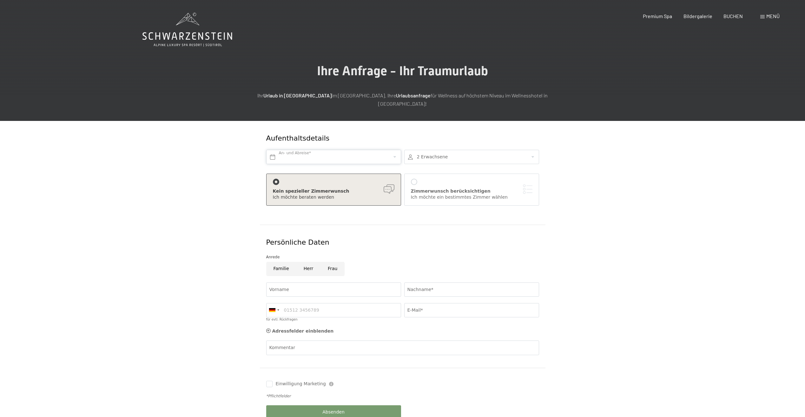
click at [328, 150] on input "text" at bounding box center [333, 157] width 135 height 14
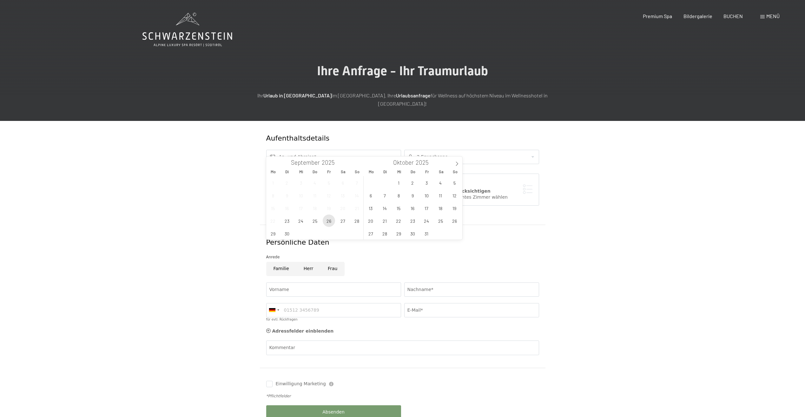
click at [328, 221] on span "26" at bounding box center [329, 220] width 12 height 12
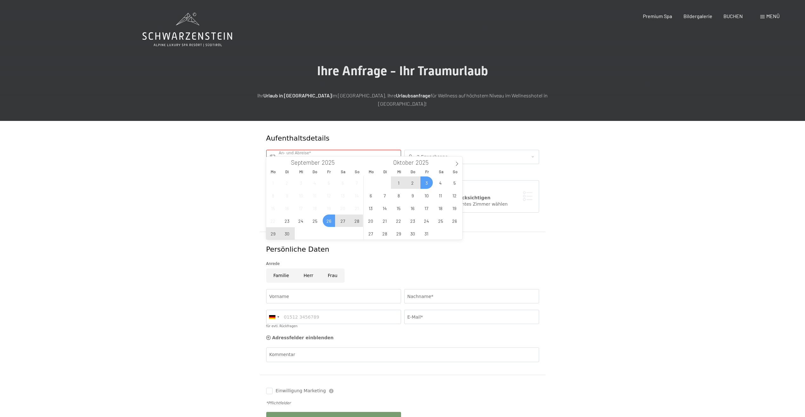
click at [428, 183] on span "3" at bounding box center [426, 182] width 12 height 12
type input "Fr. 26.09.2025 - Fr. 03.10.2025"
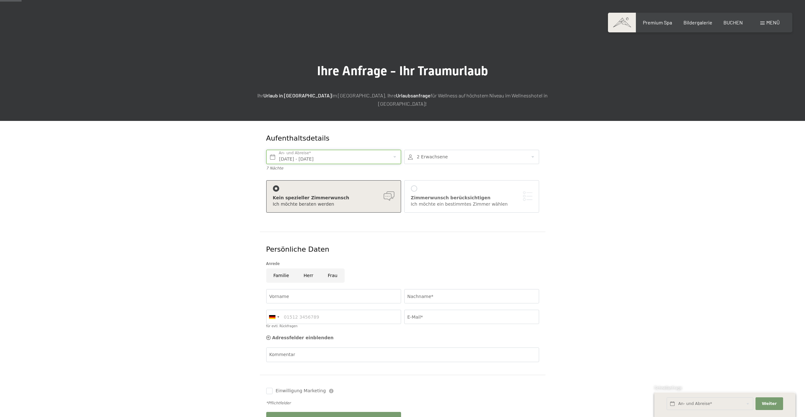
scroll to position [32, 0]
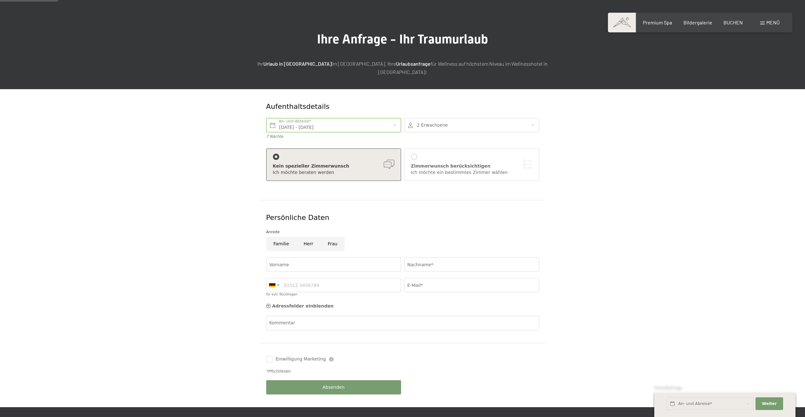
click at [312, 237] on input "Herr" at bounding box center [308, 244] width 24 height 14
radio input "true"
click at [338, 257] on input "Vorname" at bounding box center [333, 264] width 135 height 14
type input "Yasin"
type input "Karanfil"
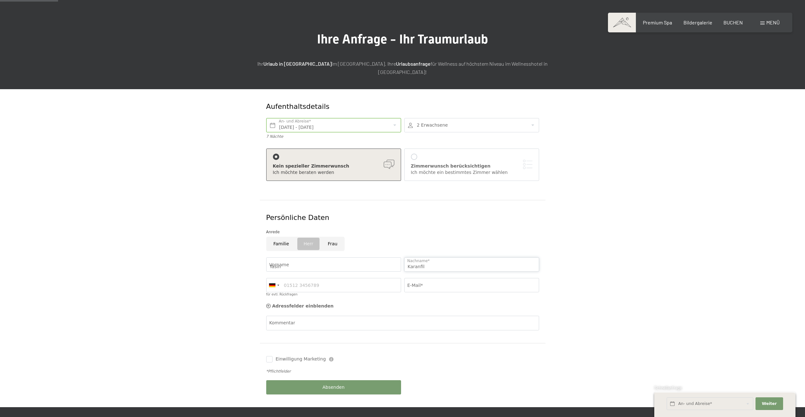
type input "017680732287"
type input "karanfilyasin@yahoo.de"
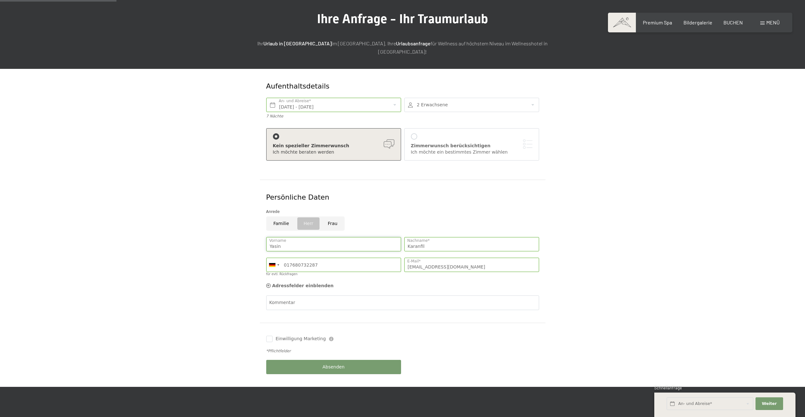
scroll to position [63, 0]
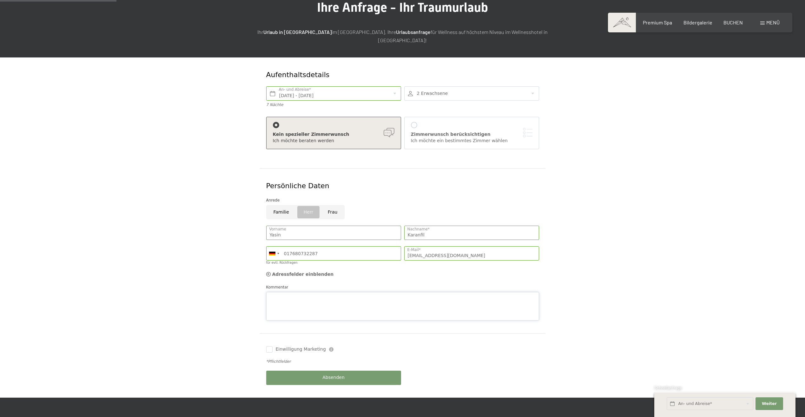
click at [328, 284] on div "Kommentar" at bounding box center [402, 302] width 273 height 36
type textarea "H"
type textarea "BabyMoon bitte berückstigen"
drag, startPoint x: 317, startPoint y: 286, endPoint x: 409, endPoint y: 291, distance: 92.1
click at [417, 292] on textarea "BabyMoon bitte berückstigen" at bounding box center [402, 306] width 273 height 29
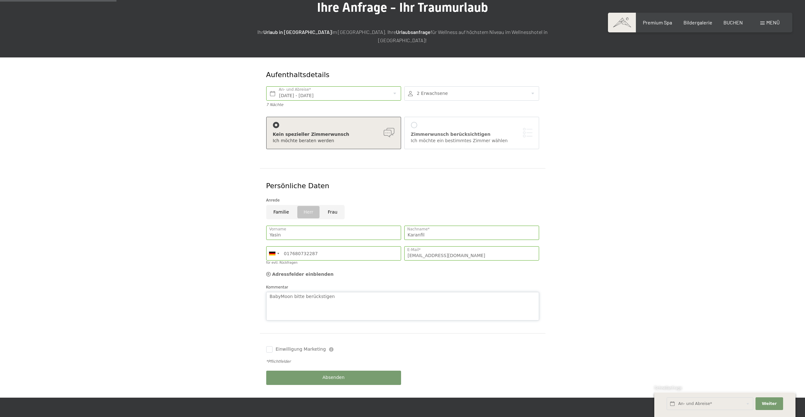
drag, startPoint x: 328, startPoint y: 291, endPoint x: 267, endPoint y: 292, distance: 60.6
click at [267, 292] on textarea "BabyMoon bitte berückstigen" at bounding box center [402, 306] width 273 height 29
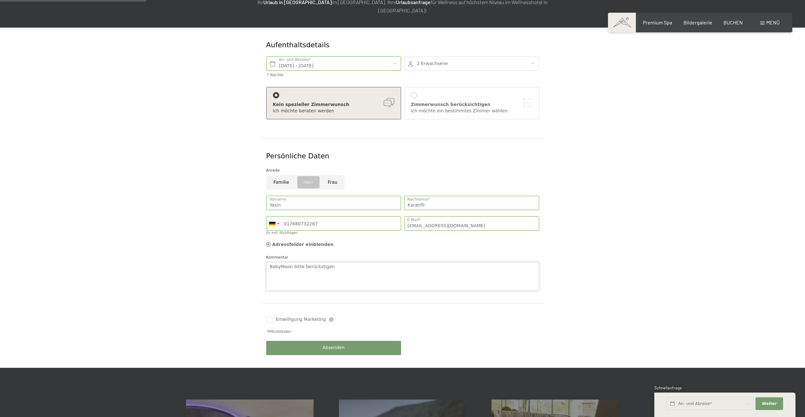
scroll to position [95, 0]
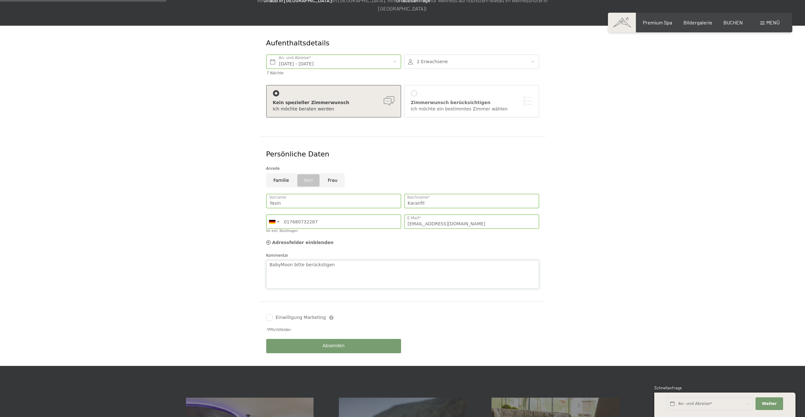
click at [414, 260] on textarea "BabyMoon bitte berückstigen" at bounding box center [402, 274] width 273 height 29
click at [404, 260] on textarea "BabyMoon bitte berückstigen" at bounding box center [402, 274] width 273 height 29
drag, startPoint x: 303, startPoint y: 256, endPoint x: 268, endPoint y: 257, distance: 35.2
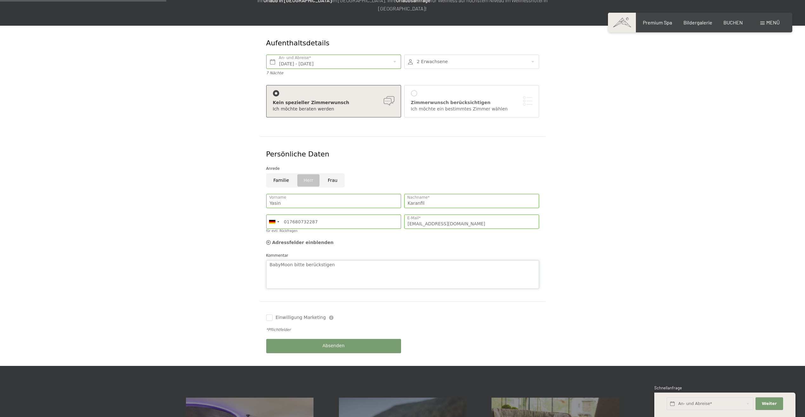
click at [268, 260] on textarea "BabyMoon bitte berückstigen" at bounding box center [402, 274] width 273 height 29
click at [388, 260] on textarea "Hallo, haben Sie Angebote für Baby Moon?" at bounding box center [402, 274] width 273 height 29
drag, startPoint x: 358, startPoint y: 255, endPoint x: 283, endPoint y: 258, distance: 74.9
click at [283, 260] on textarea "Hallo, haben Sie Angebote für Baby Moon?" at bounding box center [402, 274] width 273 height 29
click at [371, 260] on textarea "Hallo, haben Sie Angebote für Baby Moon?" at bounding box center [402, 274] width 273 height 29
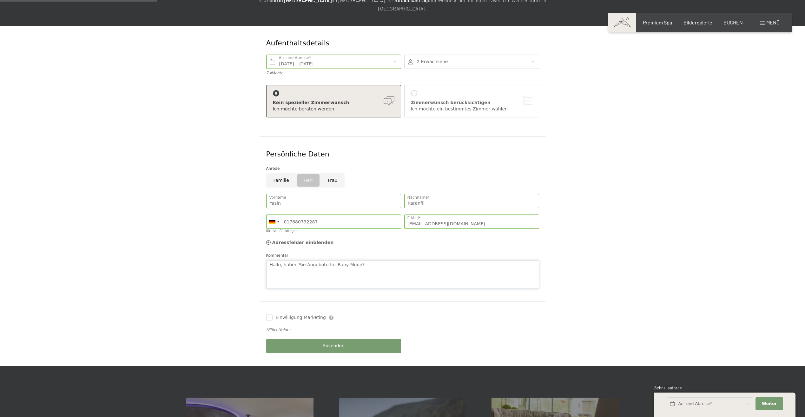
click at [365, 260] on textarea "Hallo, haben Sie Angebote für Baby Moon?" at bounding box center [402, 274] width 273 height 29
click at [370, 260] on textarea "Hallo, haben Sie Angebote für Baby Moon?" at bounding box center [402, 274] width 273 height 29
type textarea "Hallo, haben Sie Angebote für Baby Moon?"
click at [311, 339] on button "Absenden" at bounding box center [333, 346] width 135 height 14
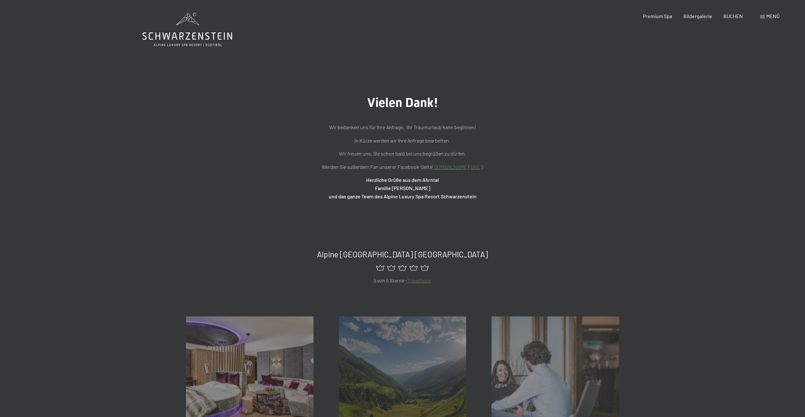
click at [195, 32] on icon at bounding box center [187, 30] width 90 height 34
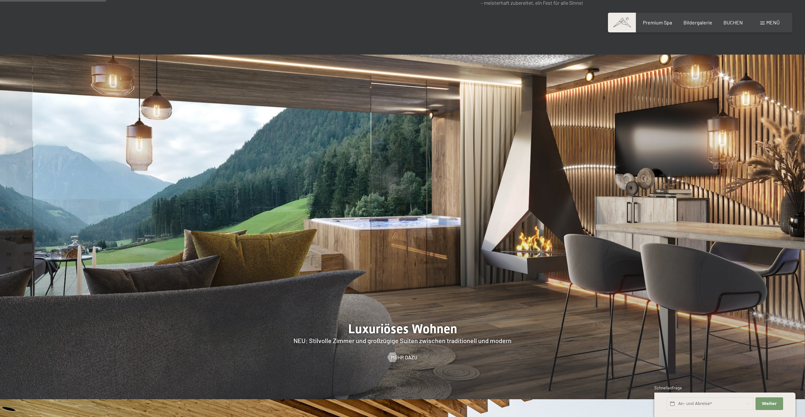
scroll to position [698, 0]
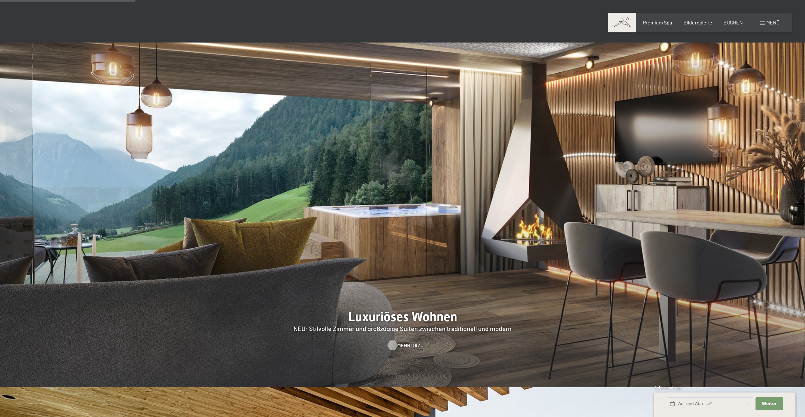
click at [407, 342] on span "Mehr dazu" at bounding box center [410, 345] width 26 height 7
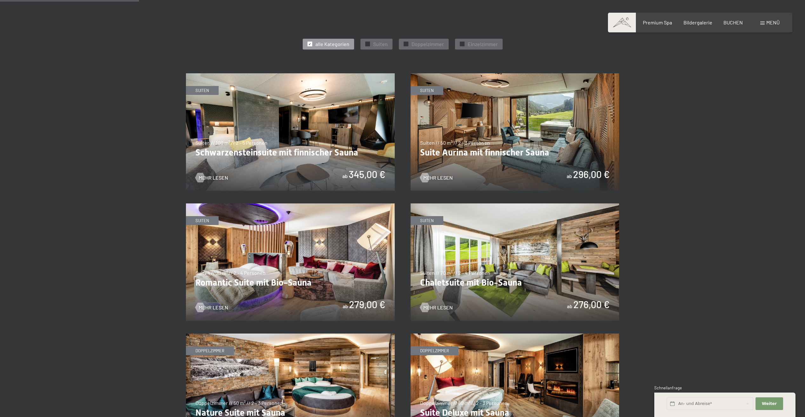
scroll to position [349, 0]
click at [289, 142] on img at bounding box center [290, 131] width 209 height 117
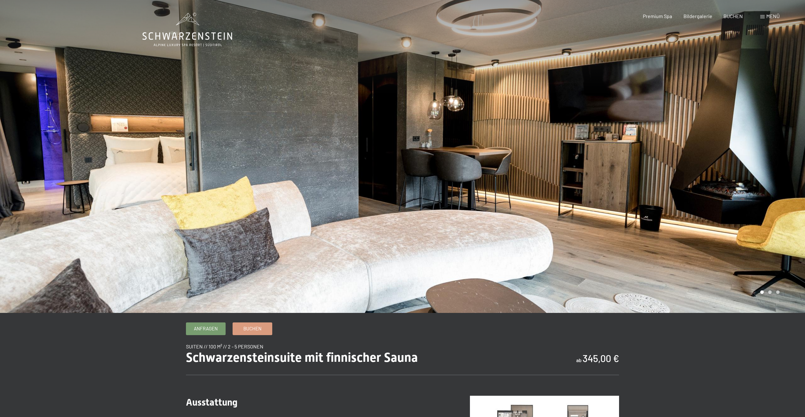
click at [772, 293] on div at bounding box center [603, 156] width 402 height 313
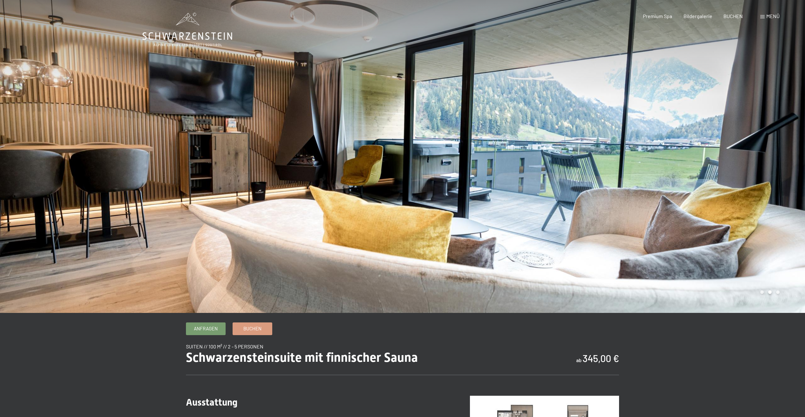
click at [776, 272] on div at bounding box center [603, 156] width 402 height 313
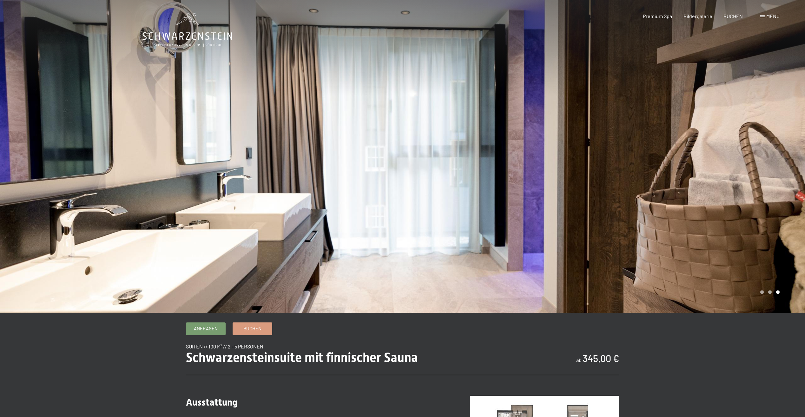
click at [776, 272] on div at bounding box center [603, 156] width 402 height 313
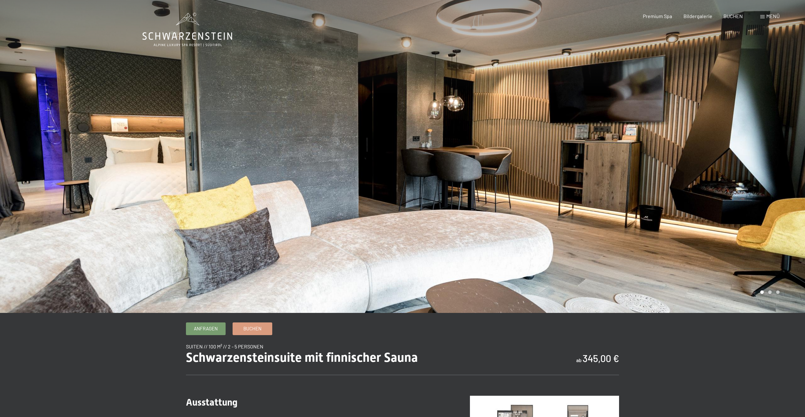
click at [776, 272] on div at bounding box center [603, 156] width 402 height 313
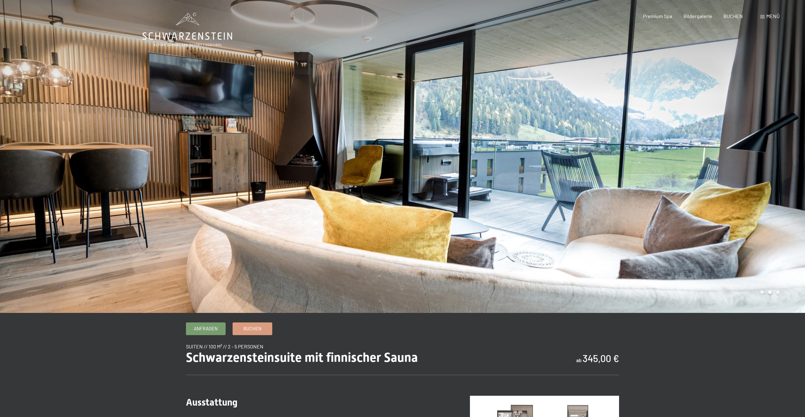
click at [776, 273] on div at bounding box center [603, 156] width 402 height 313
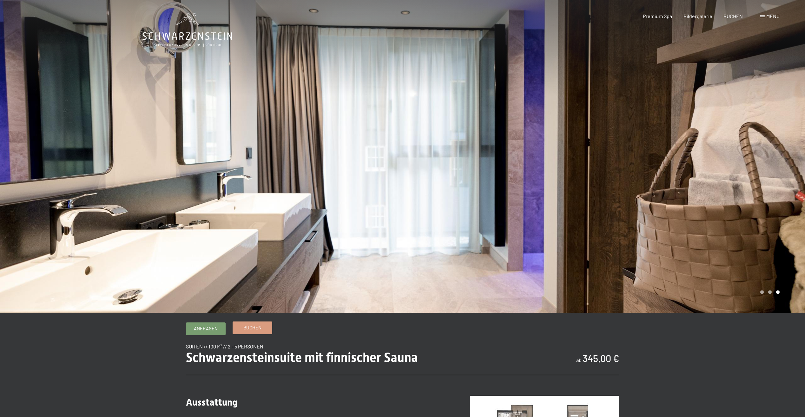
click at [269, 324] on link "Buchen" at bounding box center [252, 328] width 39 height 12
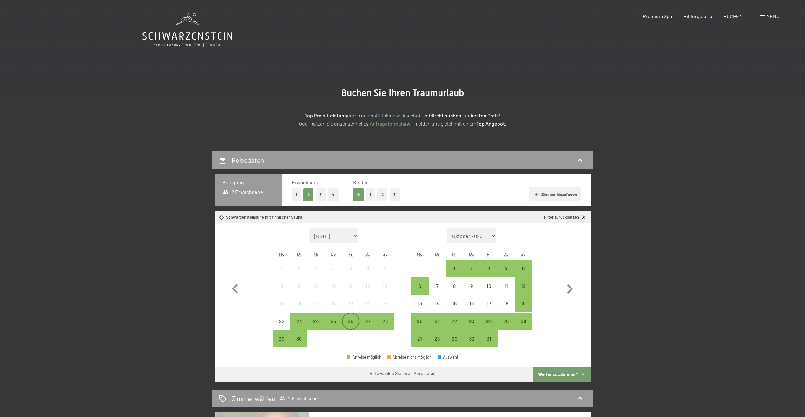
click at [349, 324] on div "26" at bounding box center [351, 326] width 16 height 16
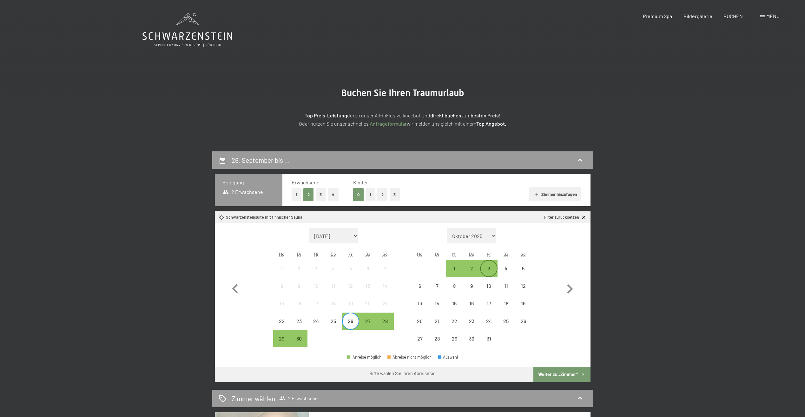
click at [489, 267] on div "3" at bounding box center [489, 274] width 16 height 16
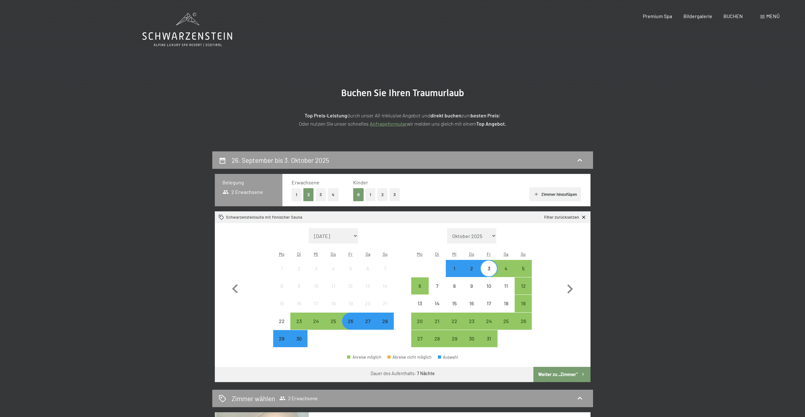
click at [546, 372] on button "Weiter zu „Zimmer“" at bounding box center [561, 374] width 57 height 15
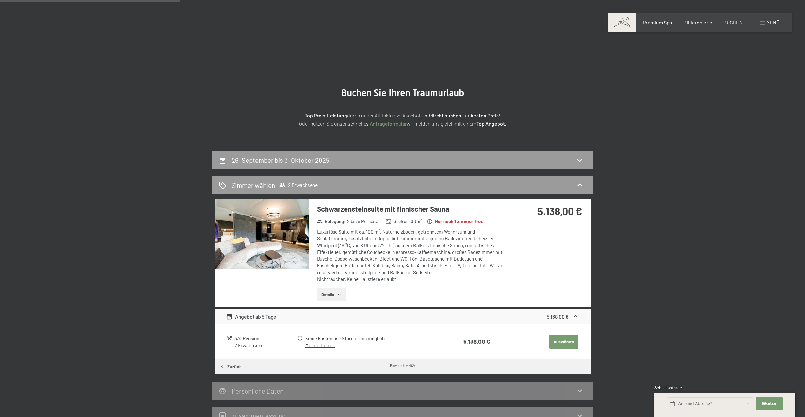
scroll to position [151, 0]
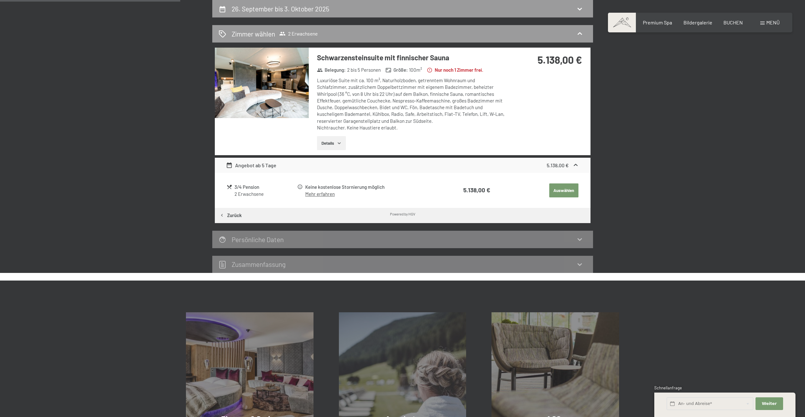
click at [275, 79] on img at bounding box center [262, 83] width 94 height 70
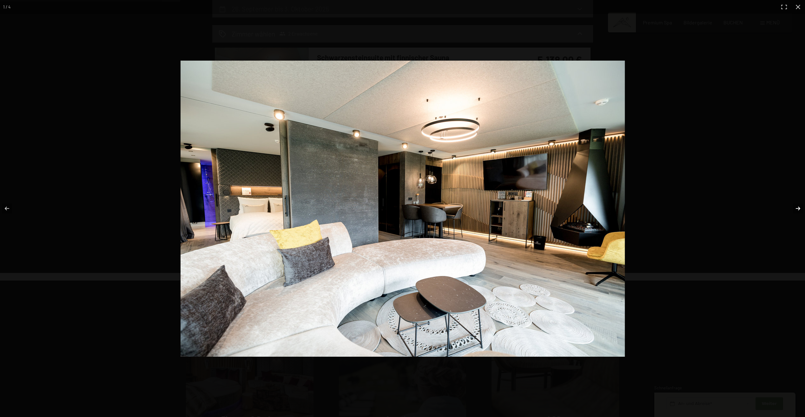
click at [798, 210] on button "button" at bounding box center [793, 209] width 22 height 32
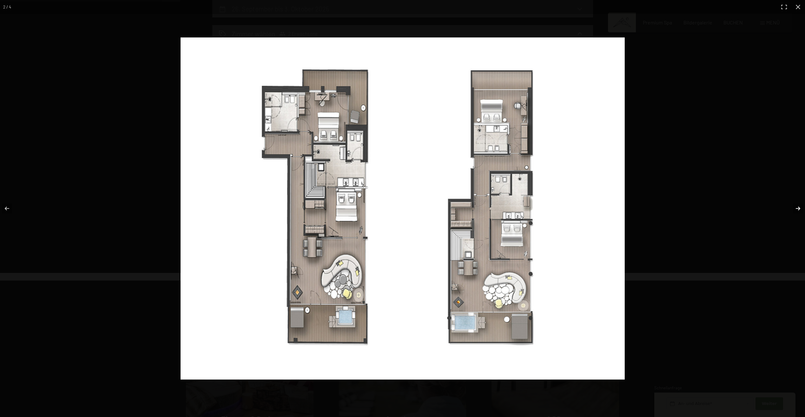
click at [798, 209] on button "button" at bounding box center [793, 209] width 22 height 32
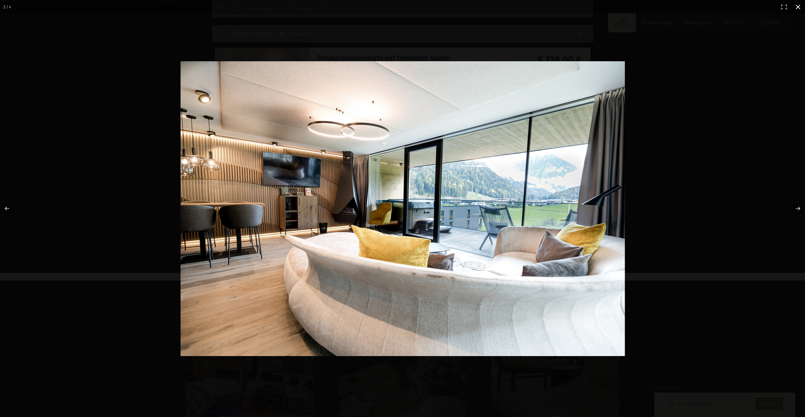
click at [798, 9] on button "button" at bounding box center [798, 7] width 14 height 14
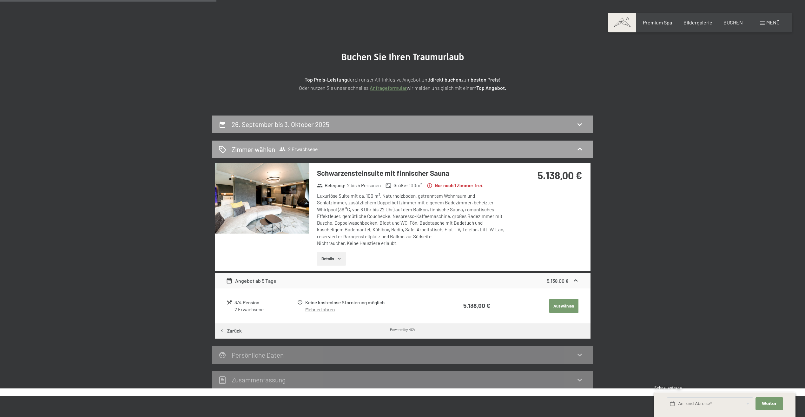
scroll to position [0, 0]
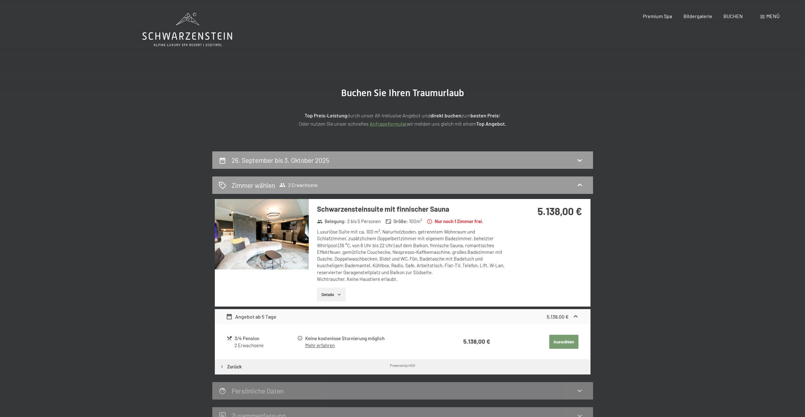
click at [177, 23] on icon at bounding box center [187, 30] width 90 height 34
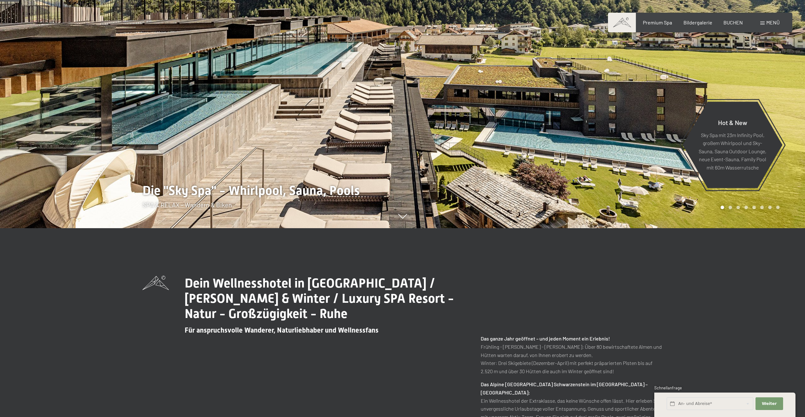
scroll to position [190, 0]
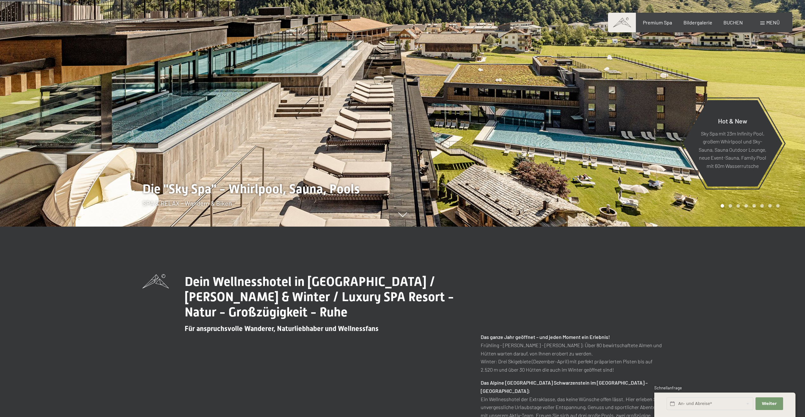
drag, startPoint x: 400, startPoint y: 312, endPoint x: 464, endPoint y: 331, distance: 66.8
click at [464, 331] on div "Dein Wellnesshotel in Südtirol / Sommer & Winter / Luxury SPA Resort - Natur - …" at bounding box center [402, 388] width 520 height 228
click at [459, 329] on div "Dein Wellnesshotel in Südtirol / Sommer & Winter / Luxury SPA Resort - Natur - …" at bounding box center [402, 388] width 520 height 228
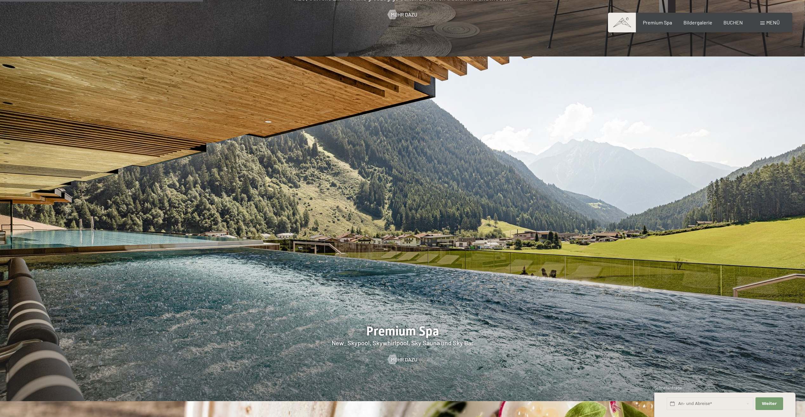
scroll to position [1047, 0]
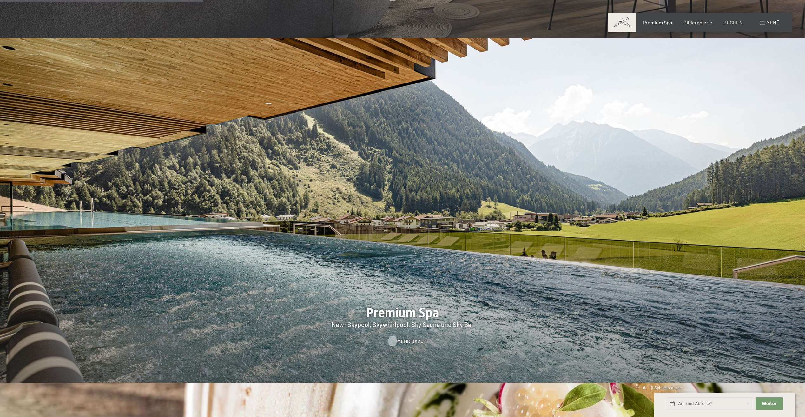
click at [399, 337] on span "Mehr dazu" at bounding box center [410, 340] width 26 height 7
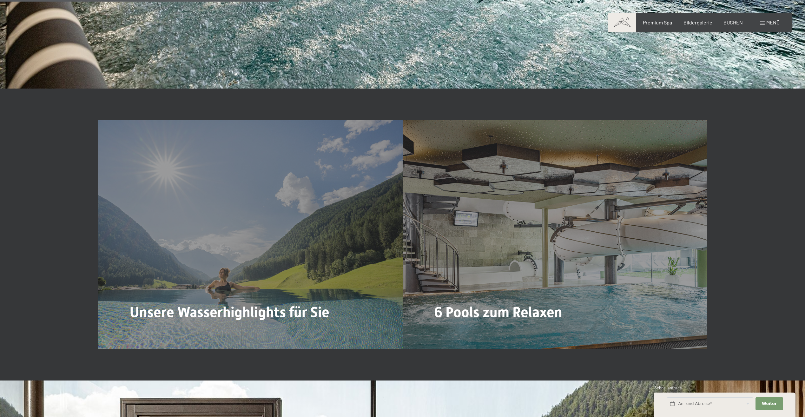
scroll to position [1840, 0]
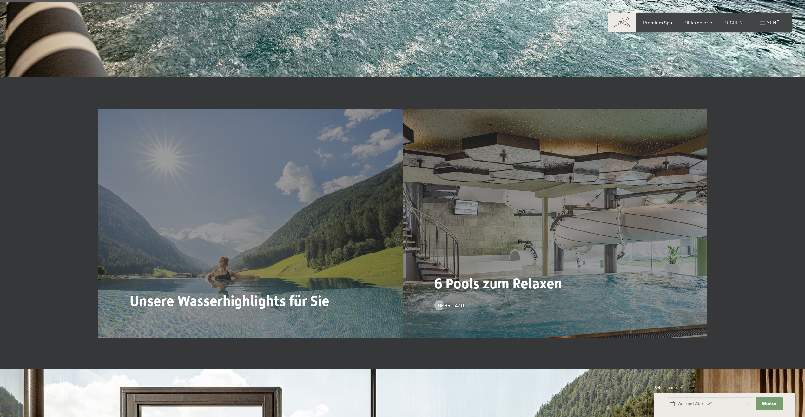
click at [453, 301] on div "6 Pools zum Relaxen Mehr dazu" at bounding box center [554, 223] width 304 height 228
click at [452, 303] on span "Mehr dazu" at bounding box center [457, 305] width 26 height 7
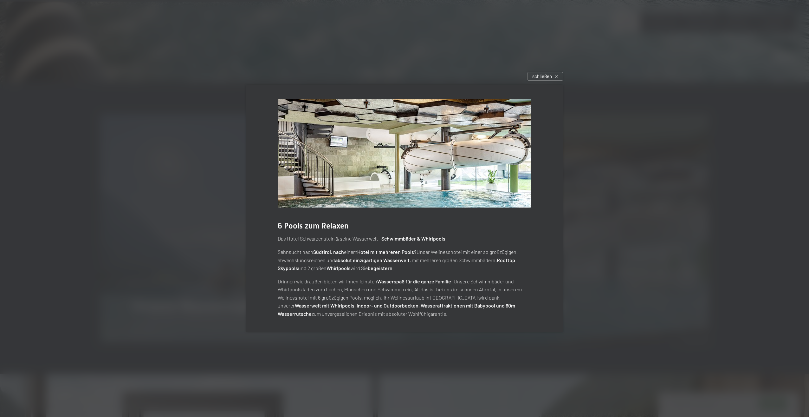
click at [603, 279] on div at bounding box center [404, 208] width 809 height 417
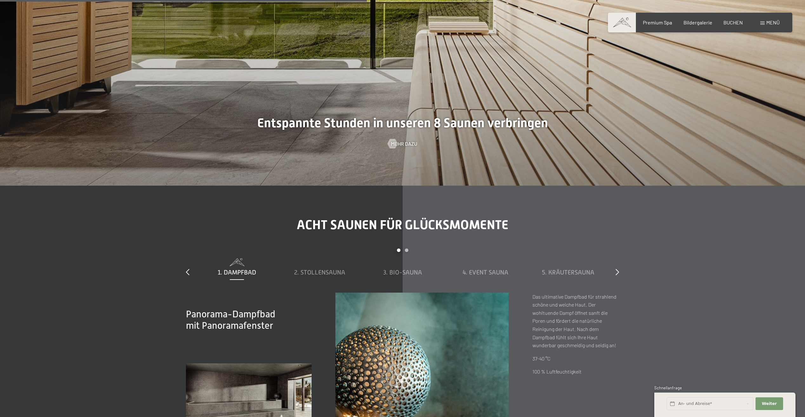
scroll to position [2442, 0]
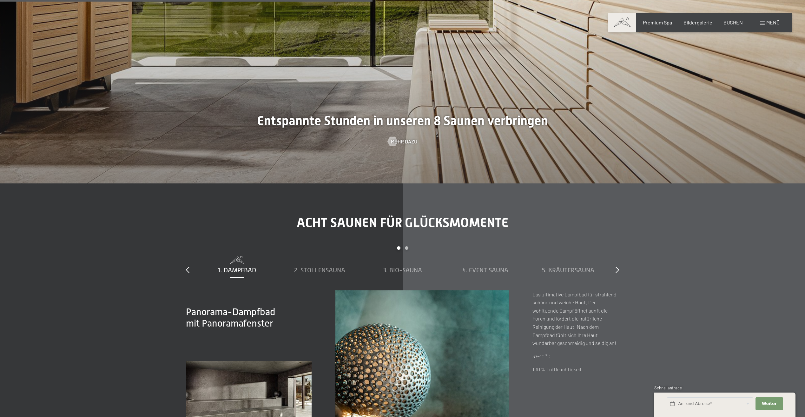
drag, startPoint x: 258, startPoint y: 101, endPoint x: 255, endPoint y: 95, distance: 6.8
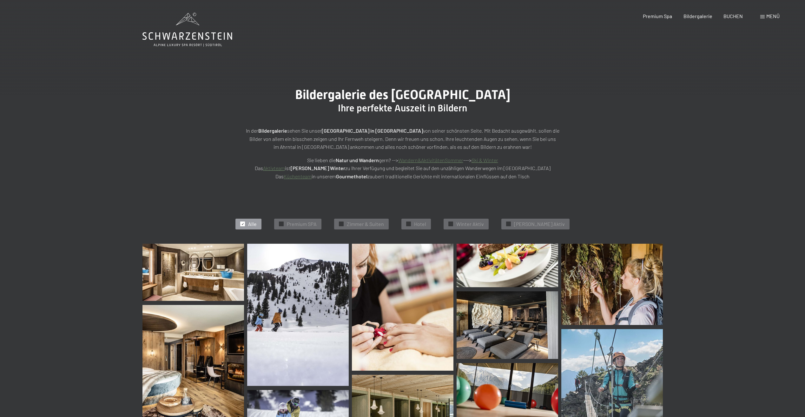
drag, startPoint x: 0, startPoint y: 0, endPoint x: 240, endPoint y: 82, distance: 253.9
